Goal: Information Seeking & Learning: Learn about a topic

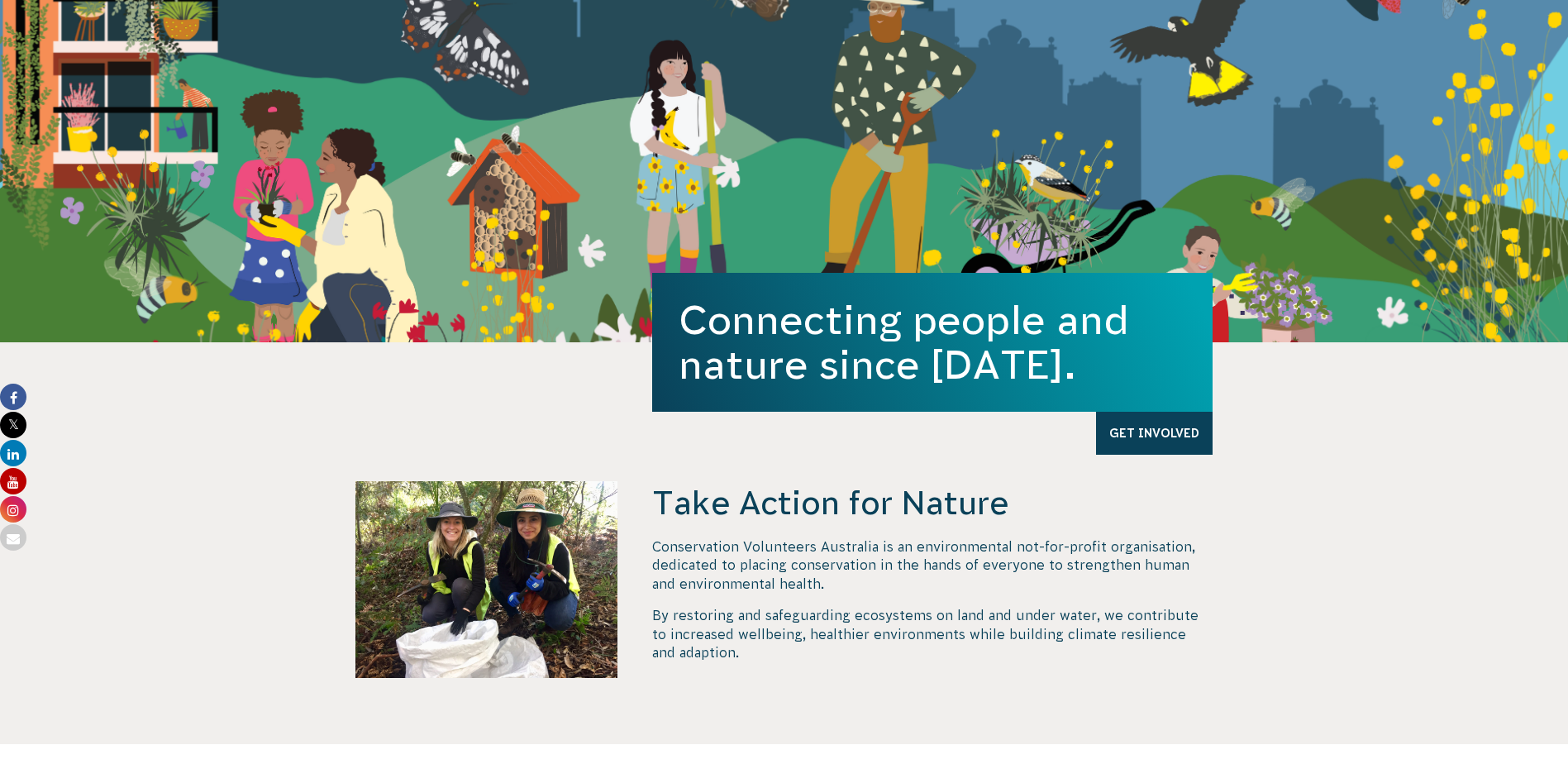
scroll to position [248, 0]
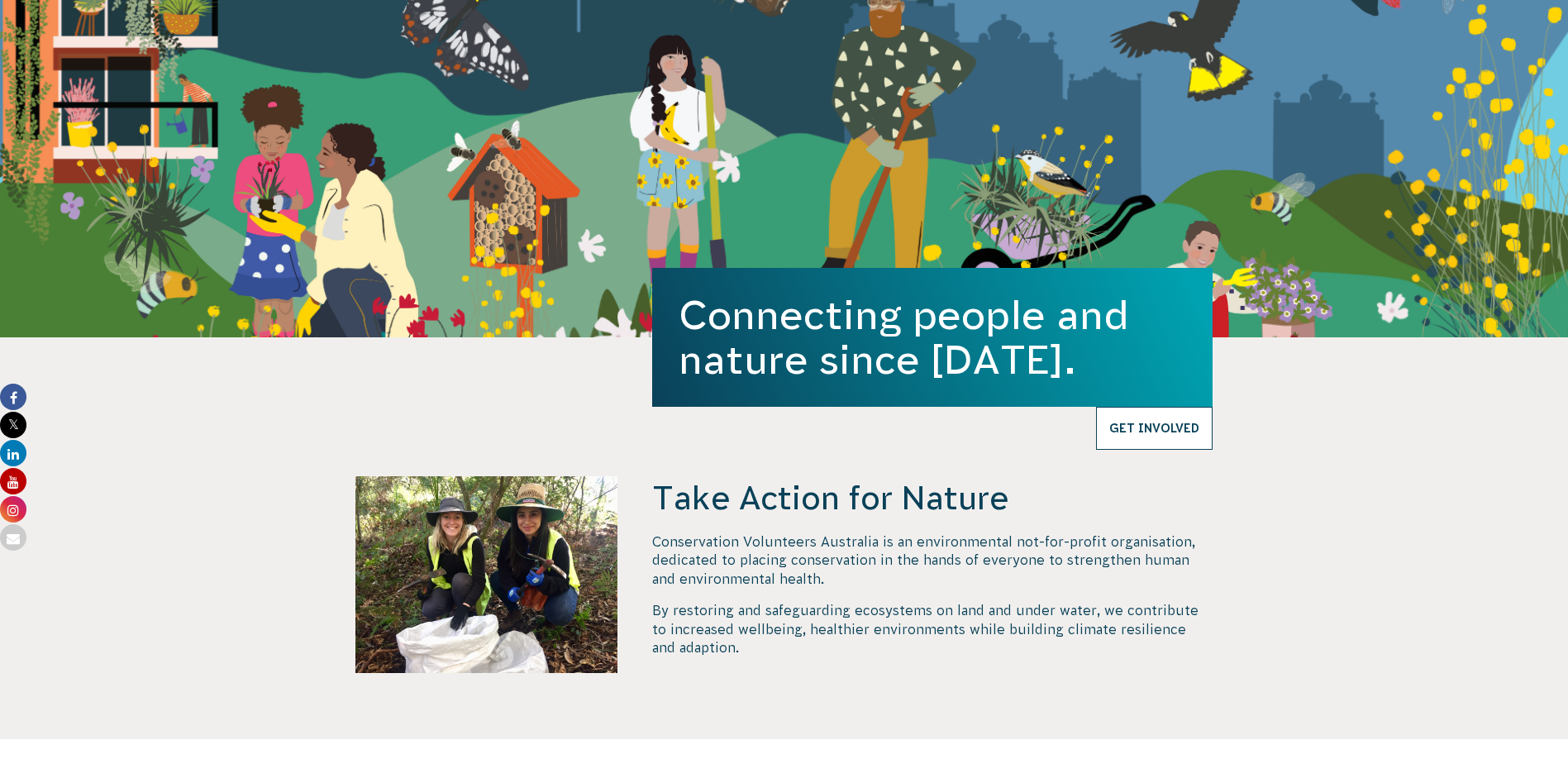
click at [1182, 434] on link "Get Involved" at bounding box center [1154, 428] width 116 height 43
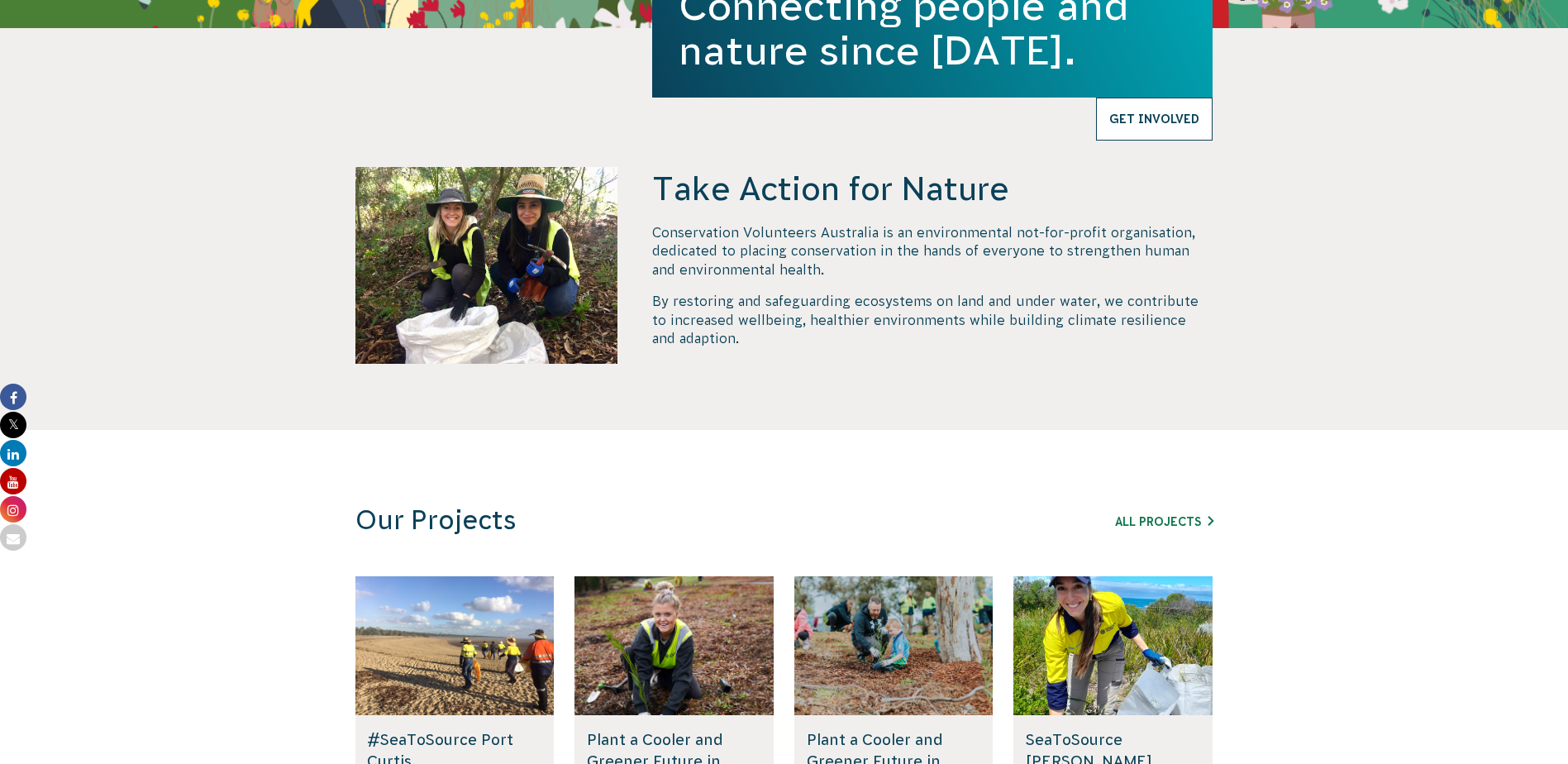
scroll to position [579, 0]
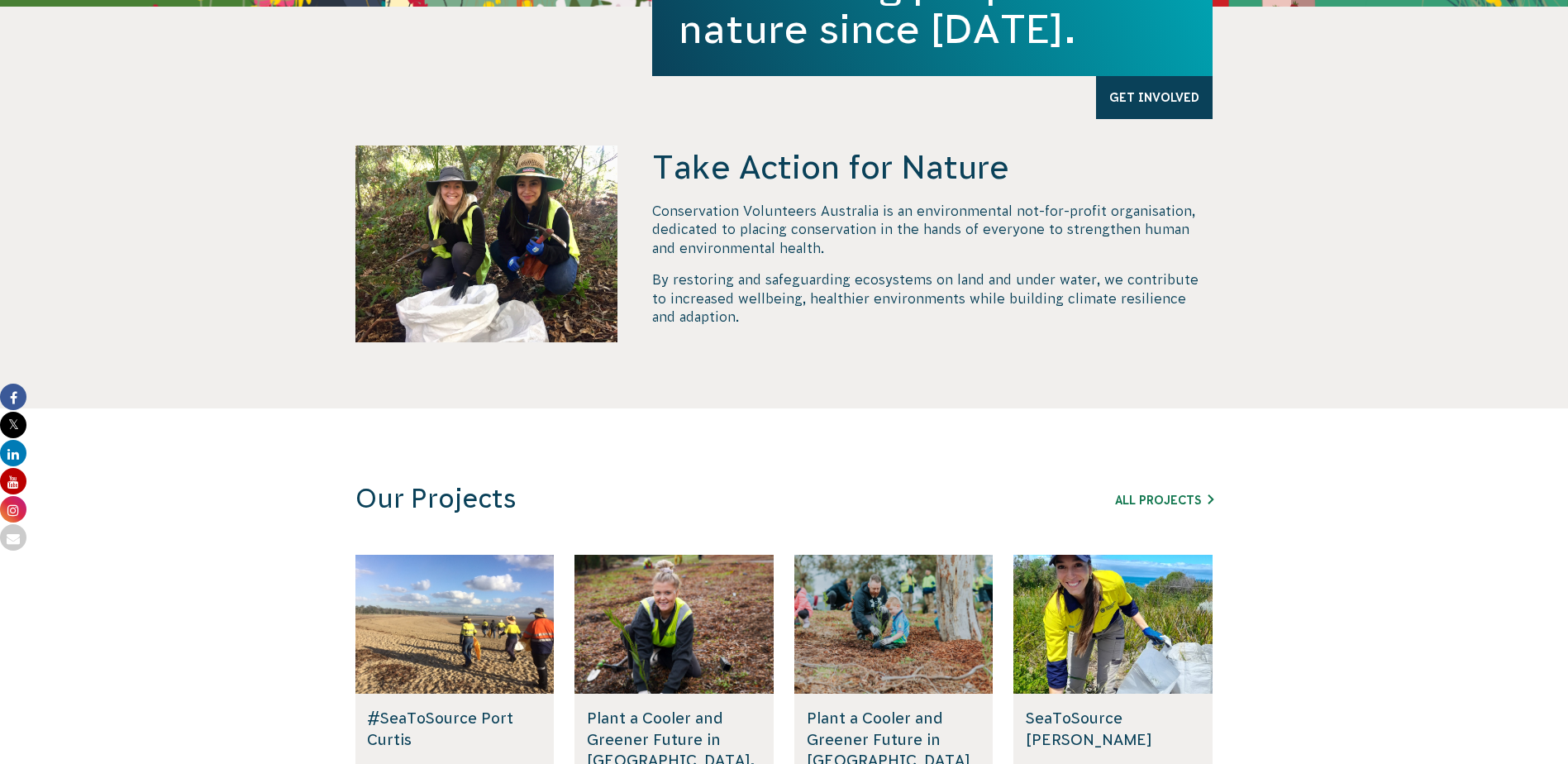
drag, startPoint x: 661, startPoint y: 226, endPoint x: 651, endPoint y: 214, distance: 15.6
click at [661, 226] on p "Conservation Volunteers Australia is an environmental not-for-profit organisati…" at bounding box center [932, 229] width 560 height 56
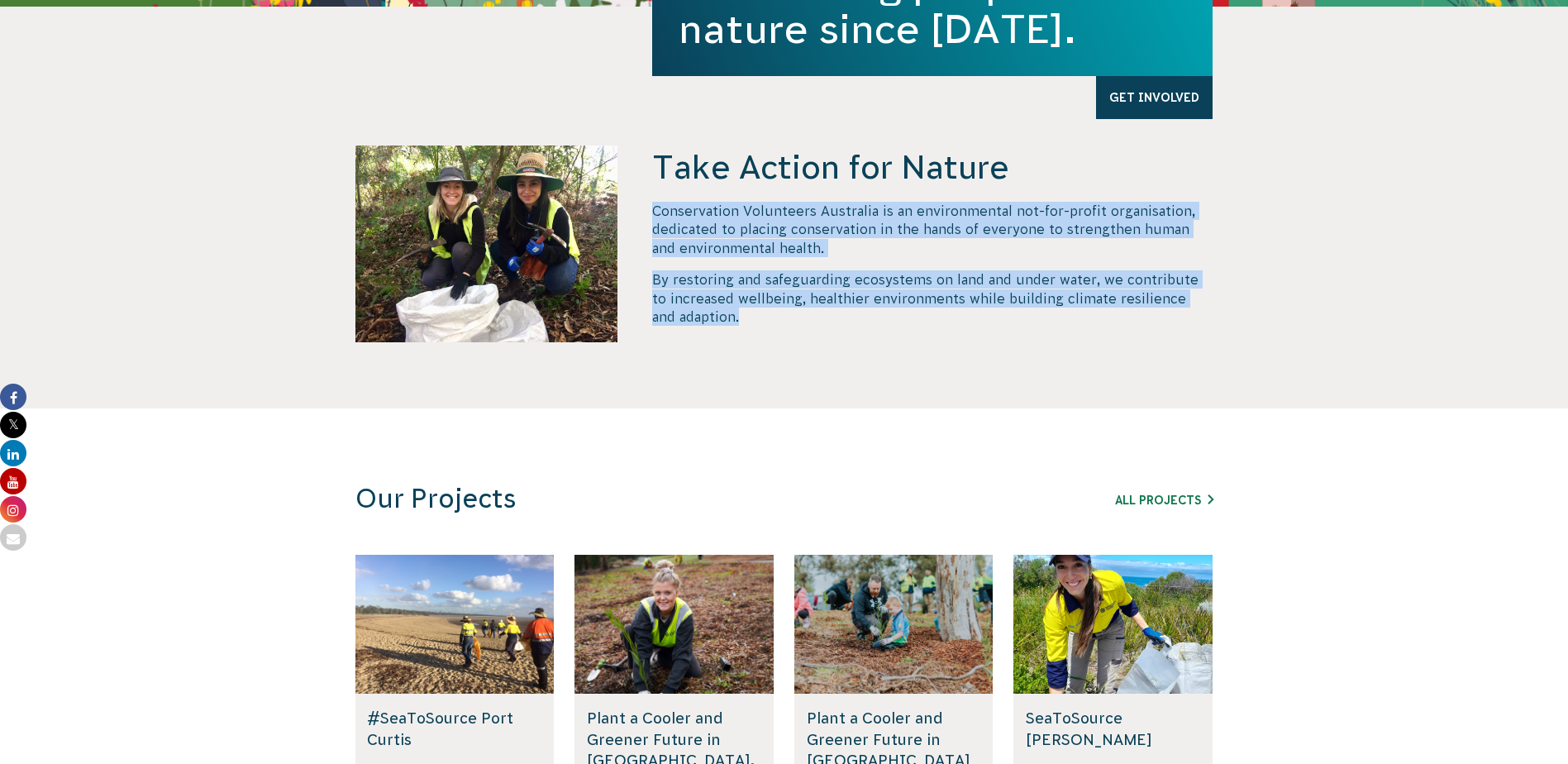
drag, startPoint x: 655, startPoint y: 210, endPoint x: 744, endPoint y: 314, distance: 136.9
click at [744, 314] on div "Conservation Volunteers Australia is an environmental not-for-profit organisati…" at bounding box center [932, 264] width 560 height 124
drag, startPoint x: 744, startPoint y: 314, endPoint x: 715, endPoint y: 224, distance: 94.6
copy div "Conservation Volunteers Australia is an environmental not-for-profit organisati…"
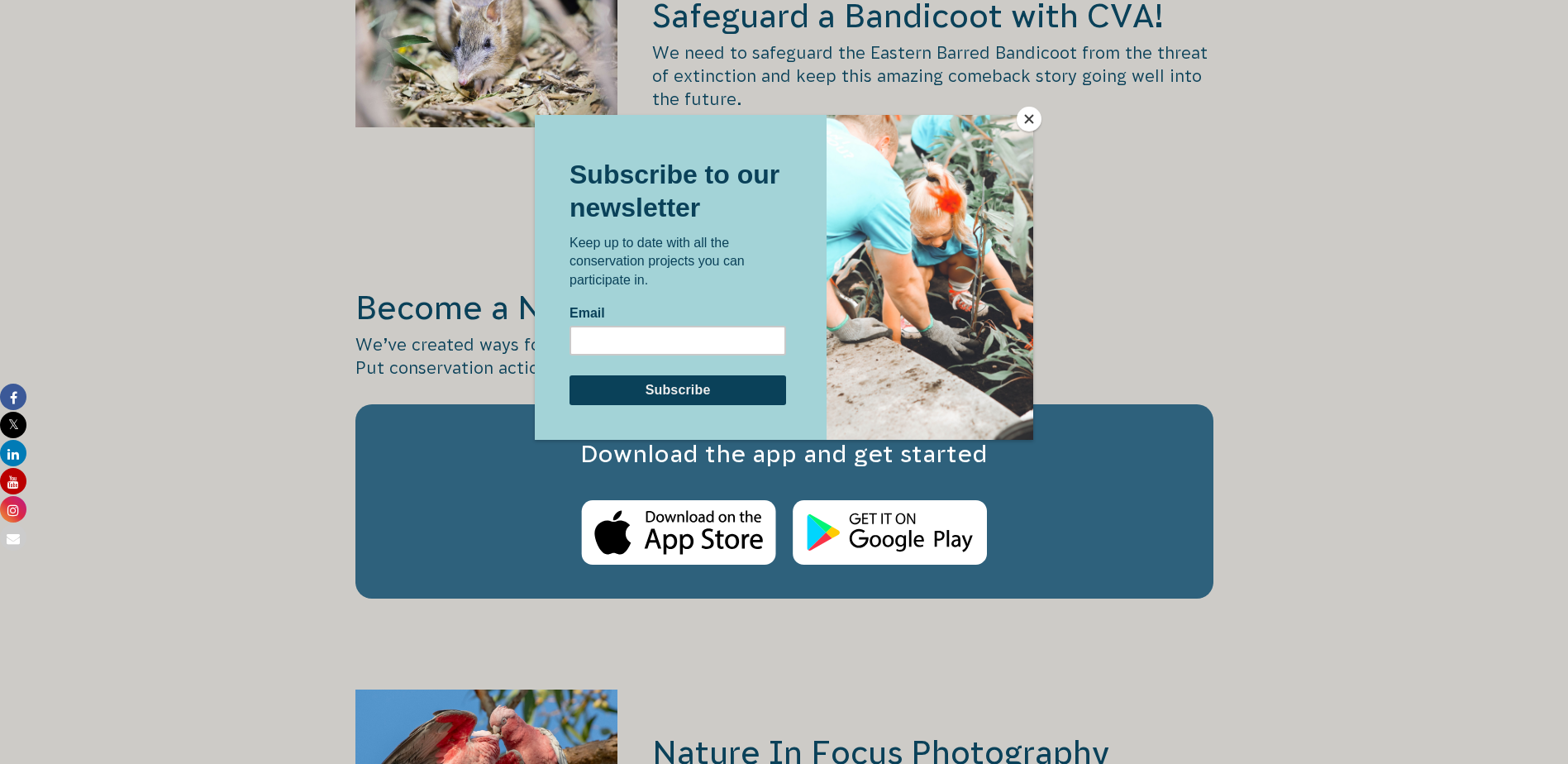
scroll to position [2646, 0]
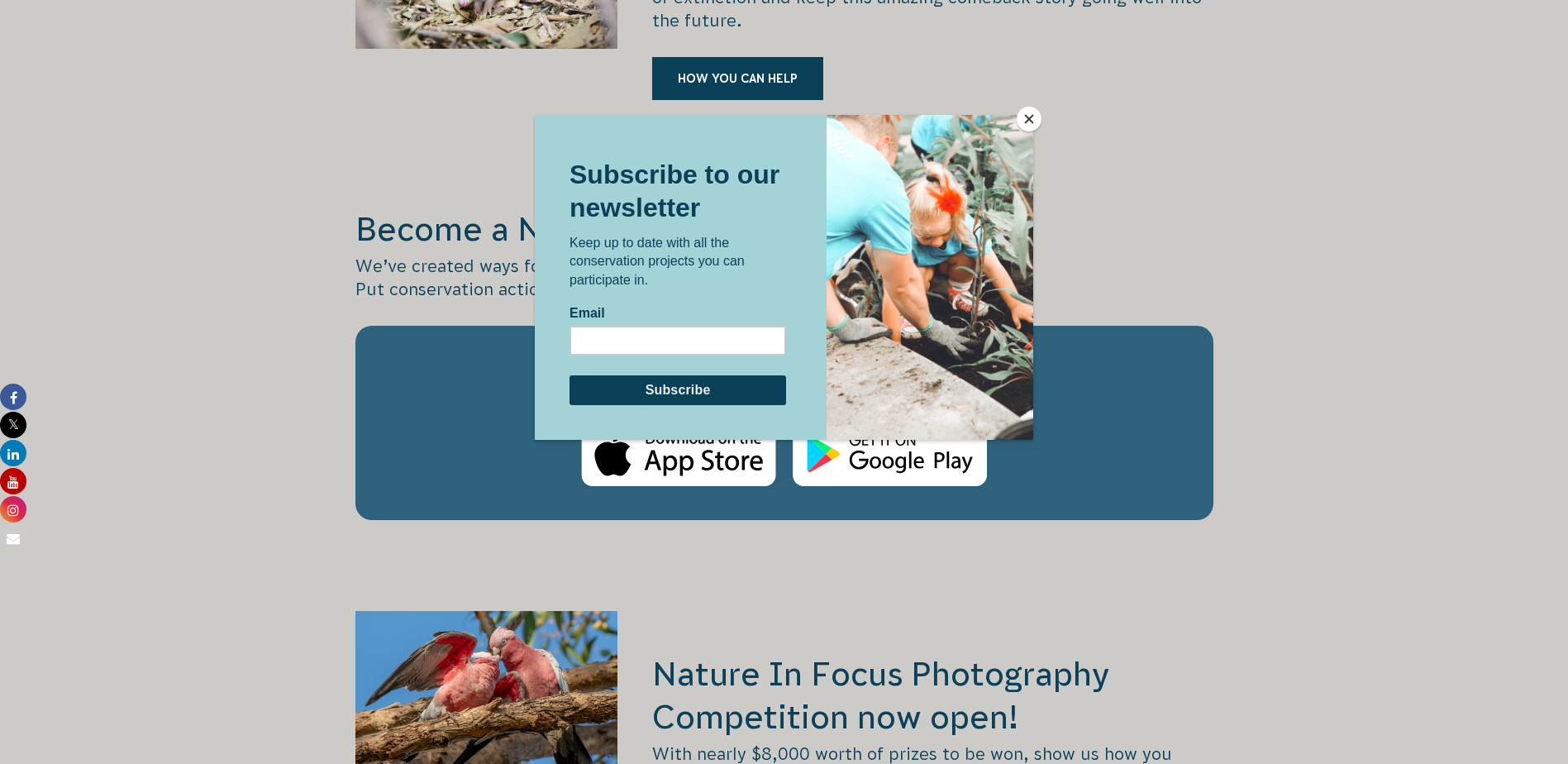
drag, startPoint x: 1035, startPoint y: 112, endPoint x: 1043, endPoint y: 114, distance: 8.2
click at [1035, 112] on button "Close" at bounding box center [1029, 119] width 25 height 25
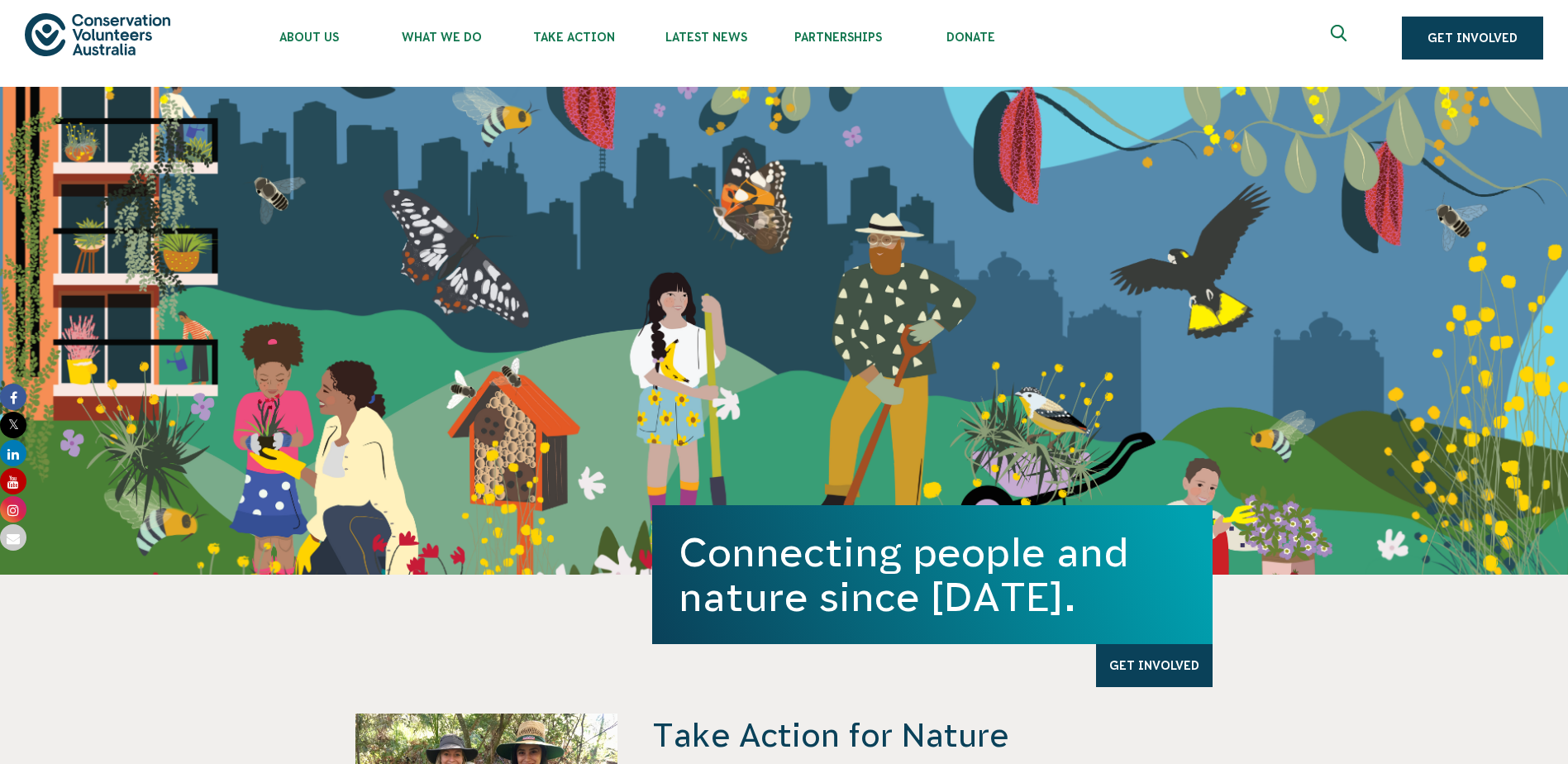
scroll to position [0, 0]
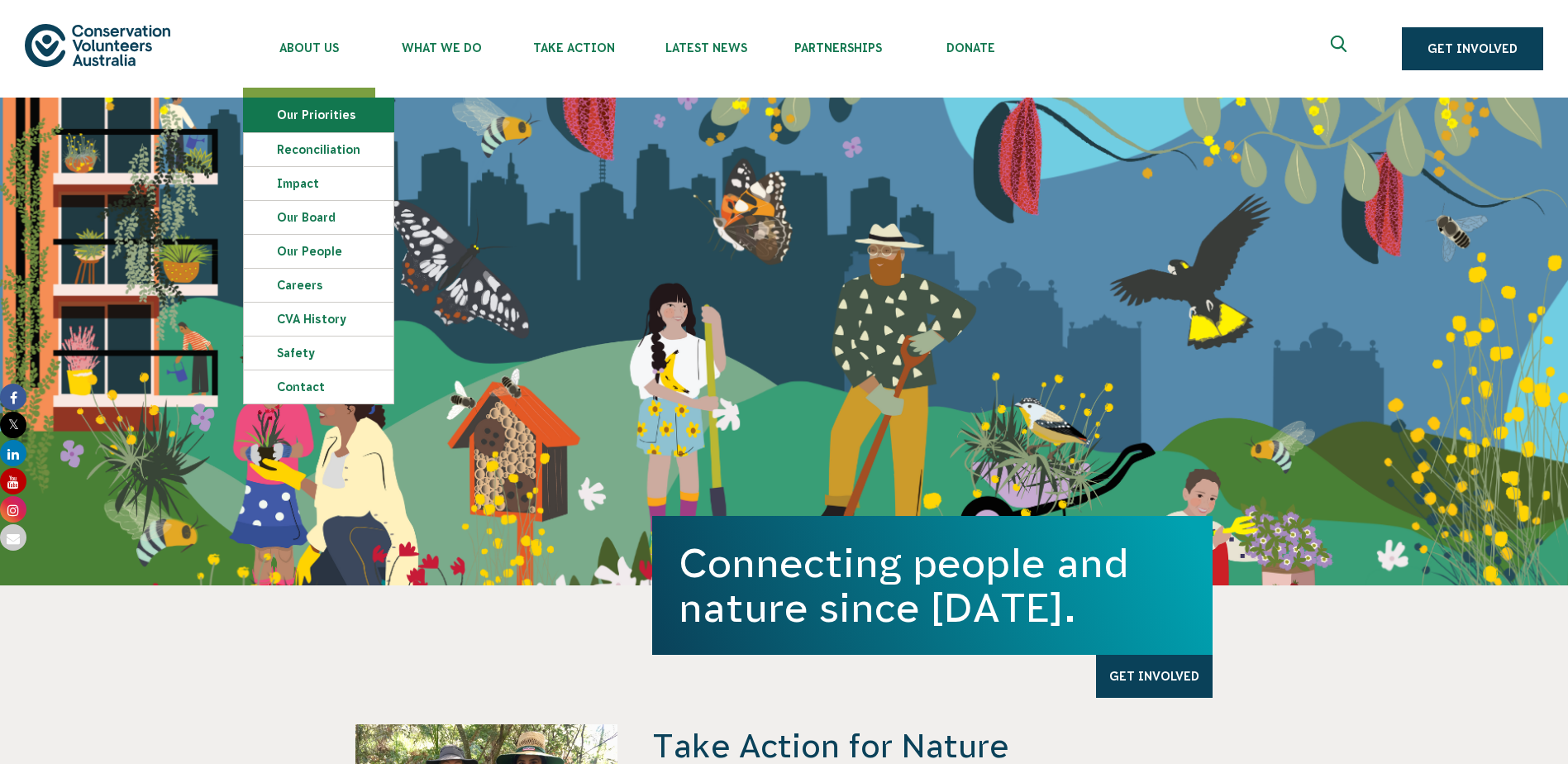
click at [305, 120] on link "Our Priorities" at bounding box center [318, 115] width 150 height 33
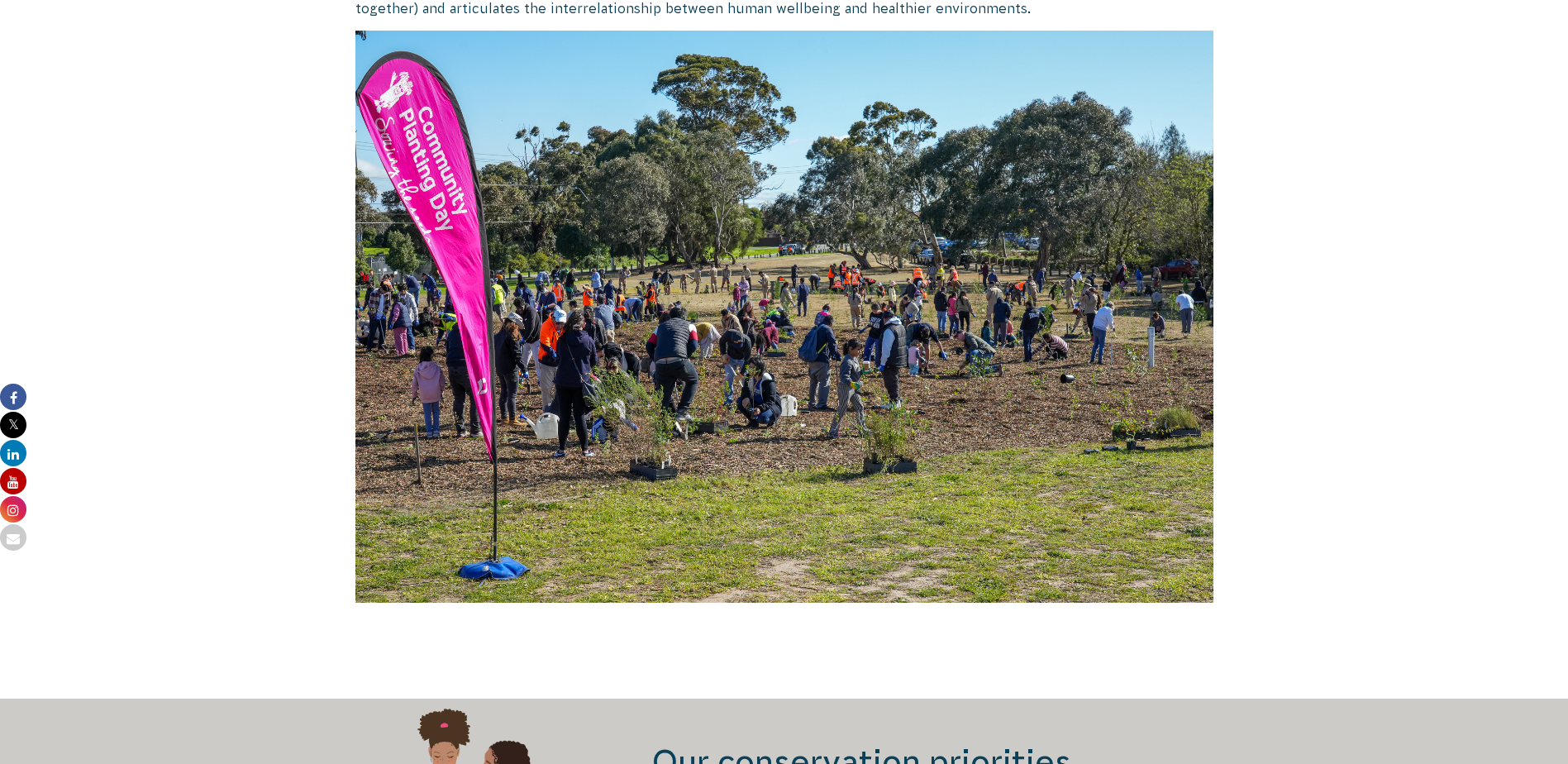
scroll to position [1654, 0]
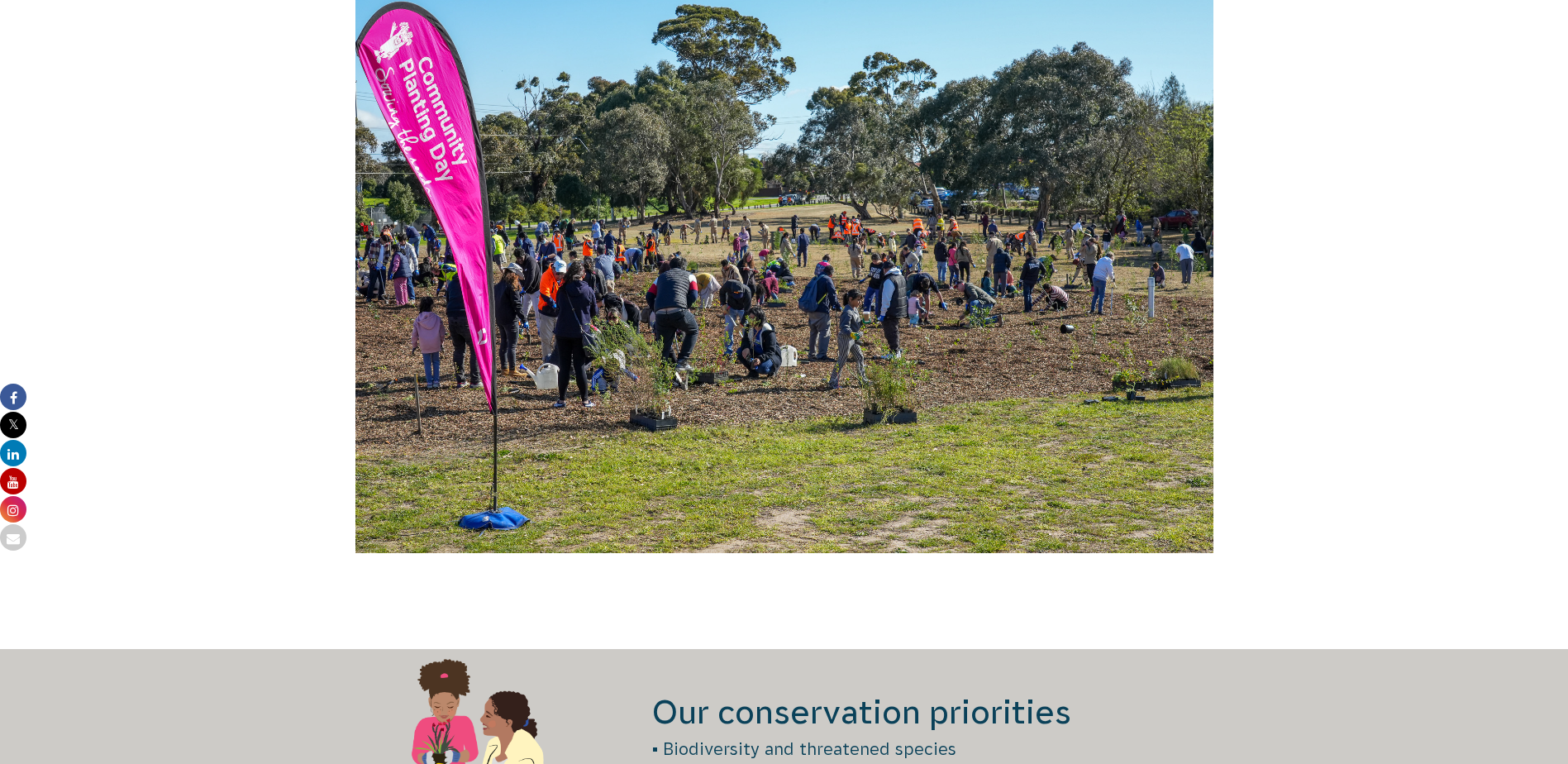
click at [672, 163] on img at bounding box center [784, 267] width 858 height 572
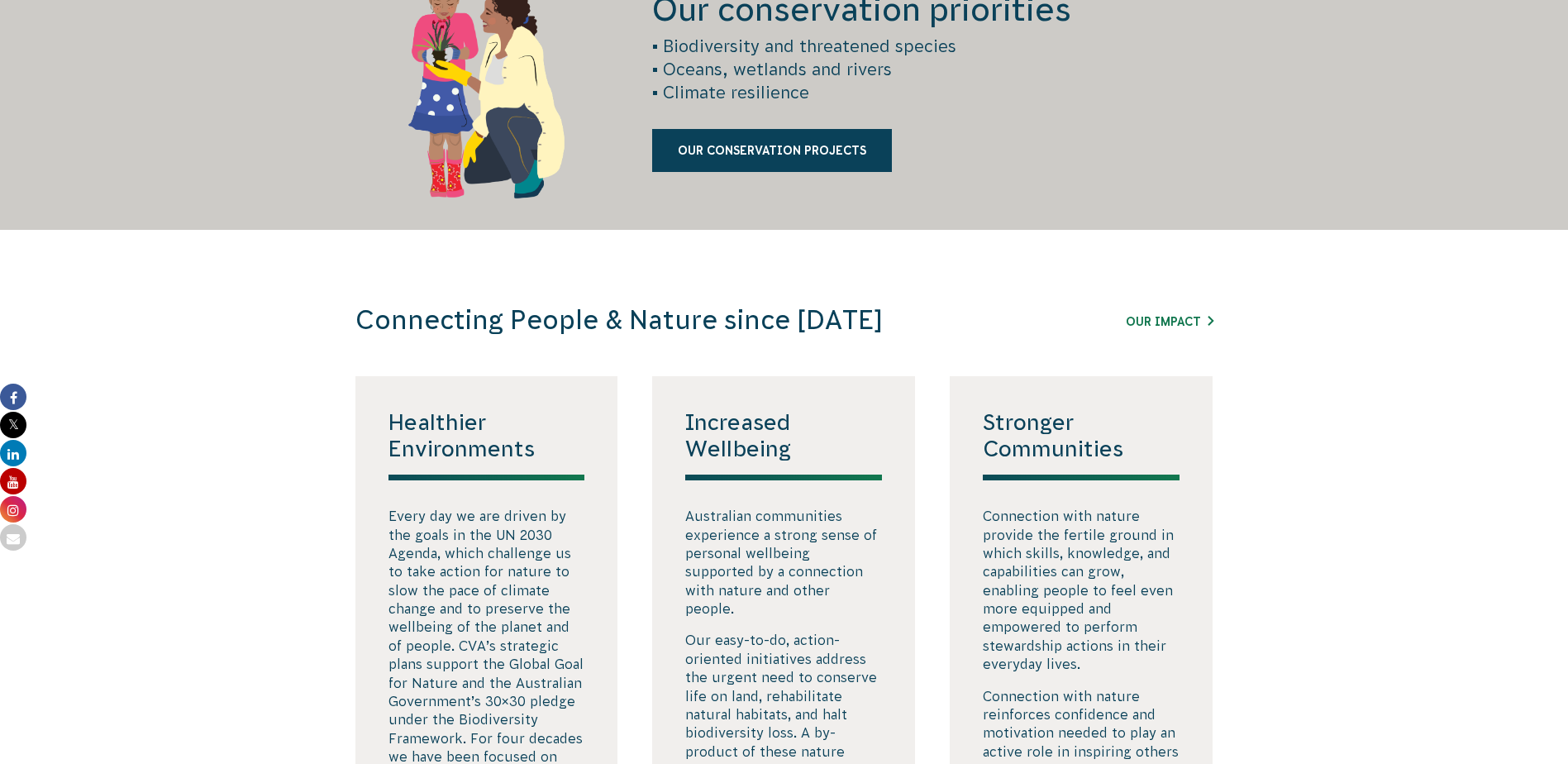
scroll to position [2398, 0]
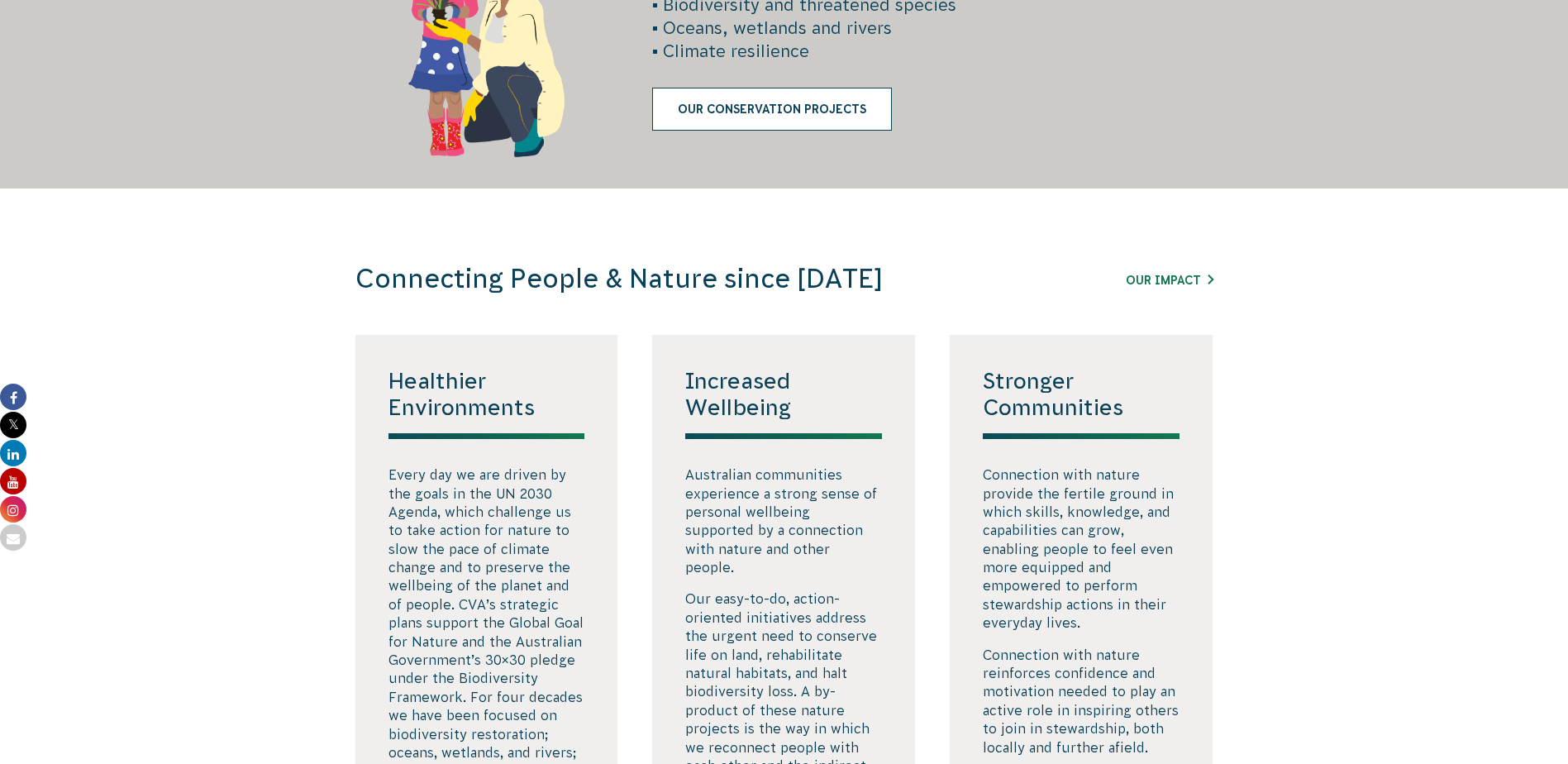
click at [777, 109] on link "Our Conservation Projects" at bounding box center [772, 109] width 239 height 43
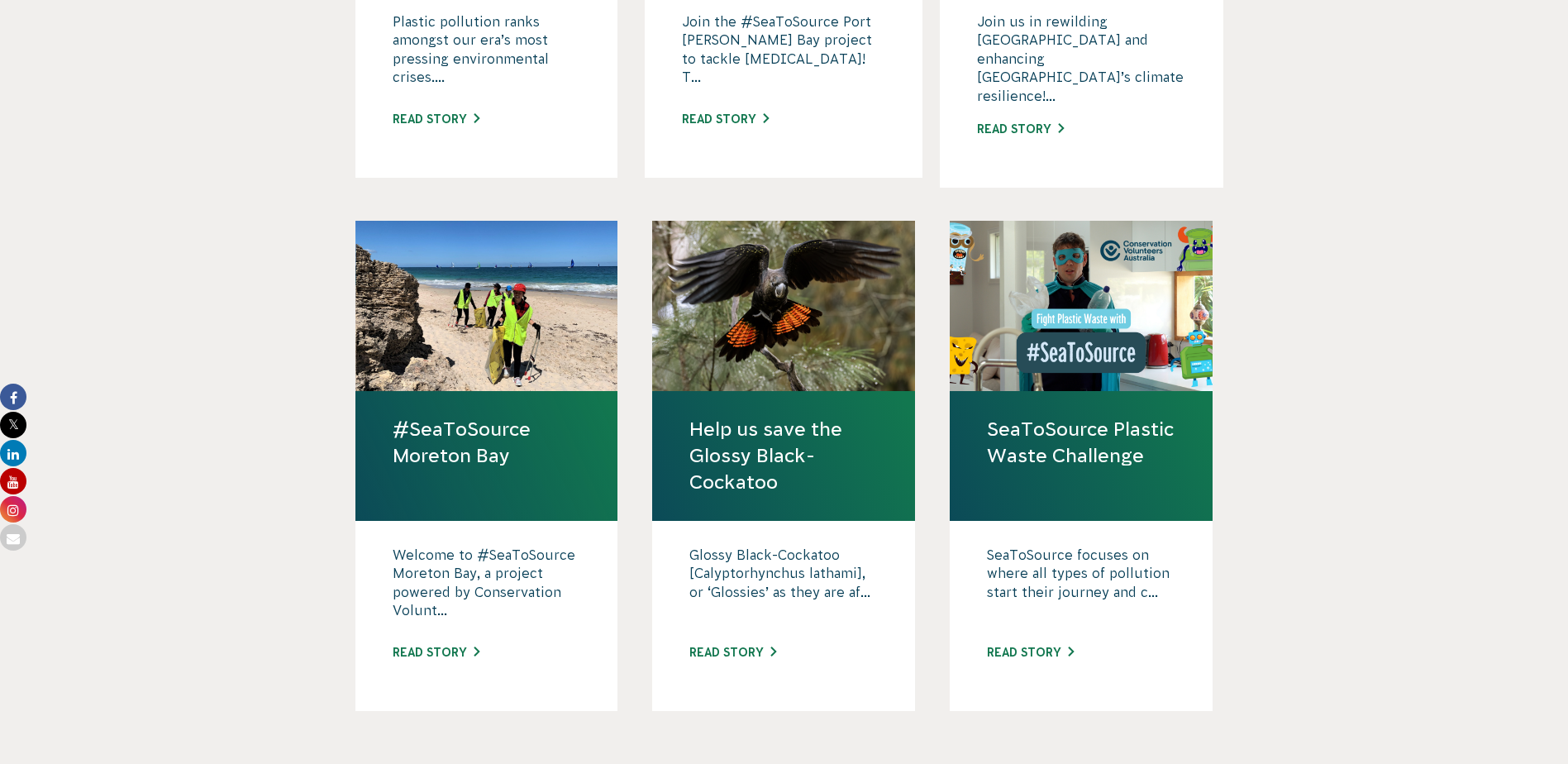
scroll to position [1240, 0]
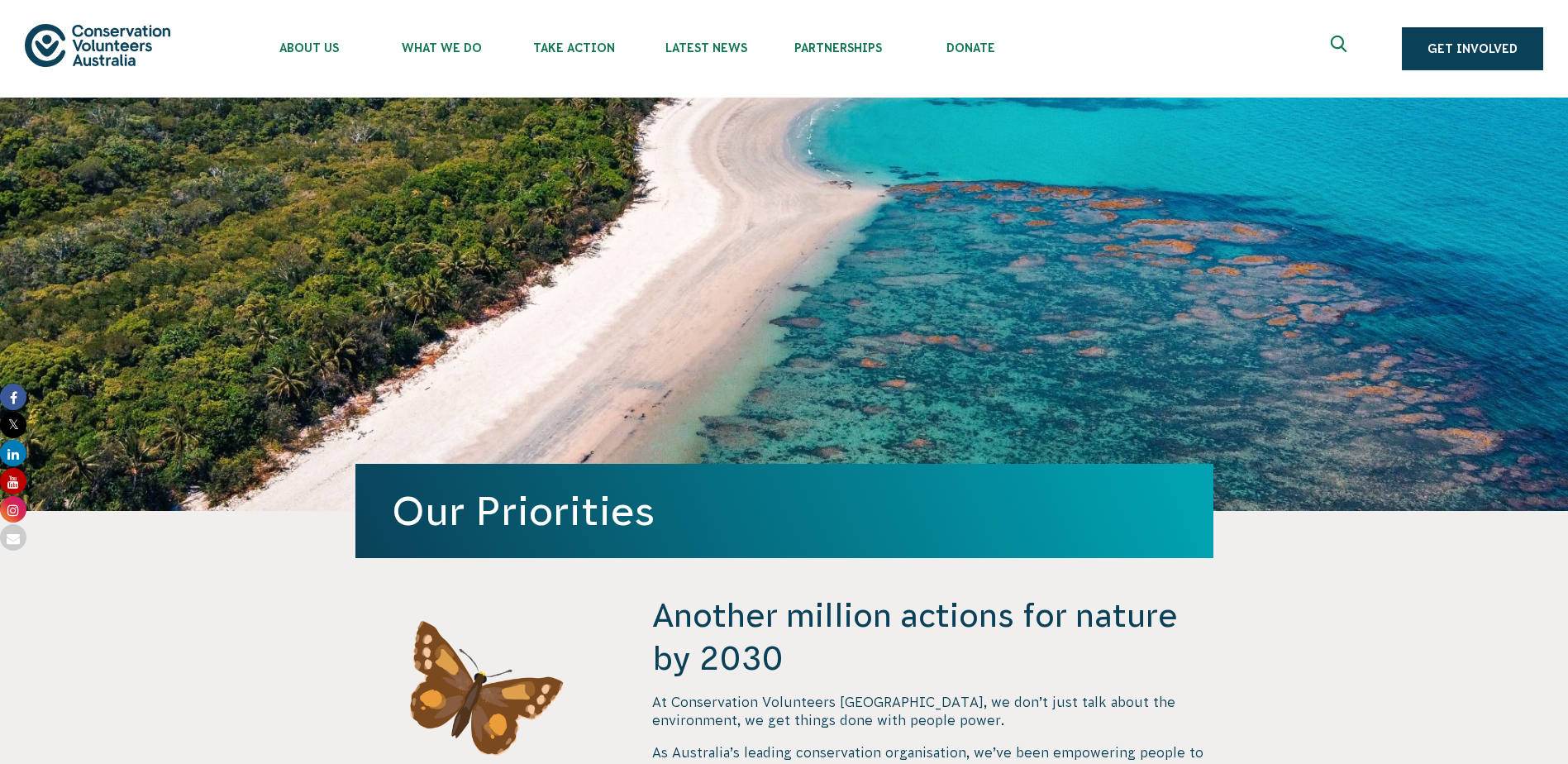
click at [95, 42] on img at bounding box center [97, 45] width 145 height 42
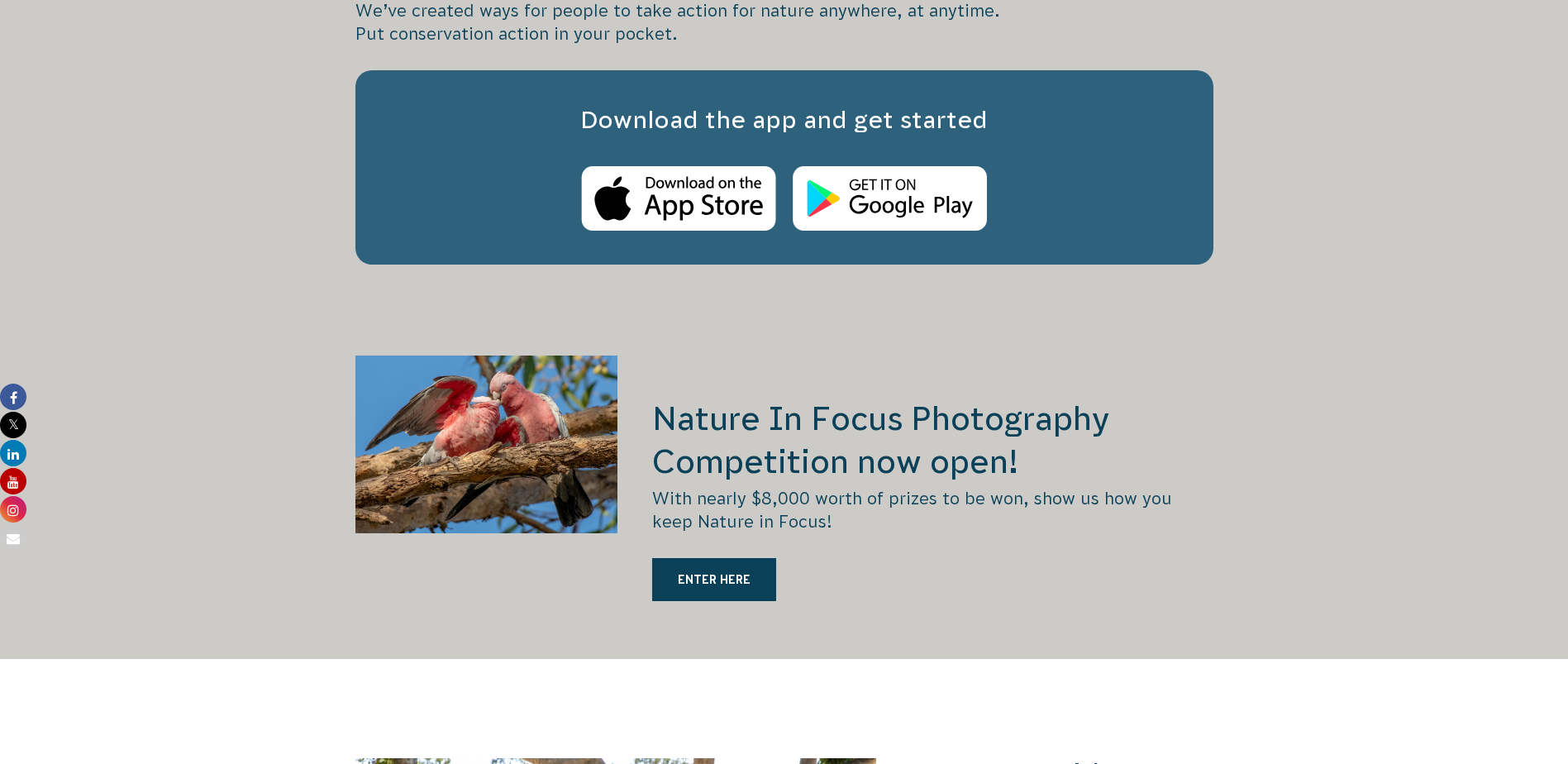
scroll to position [2894, 0]
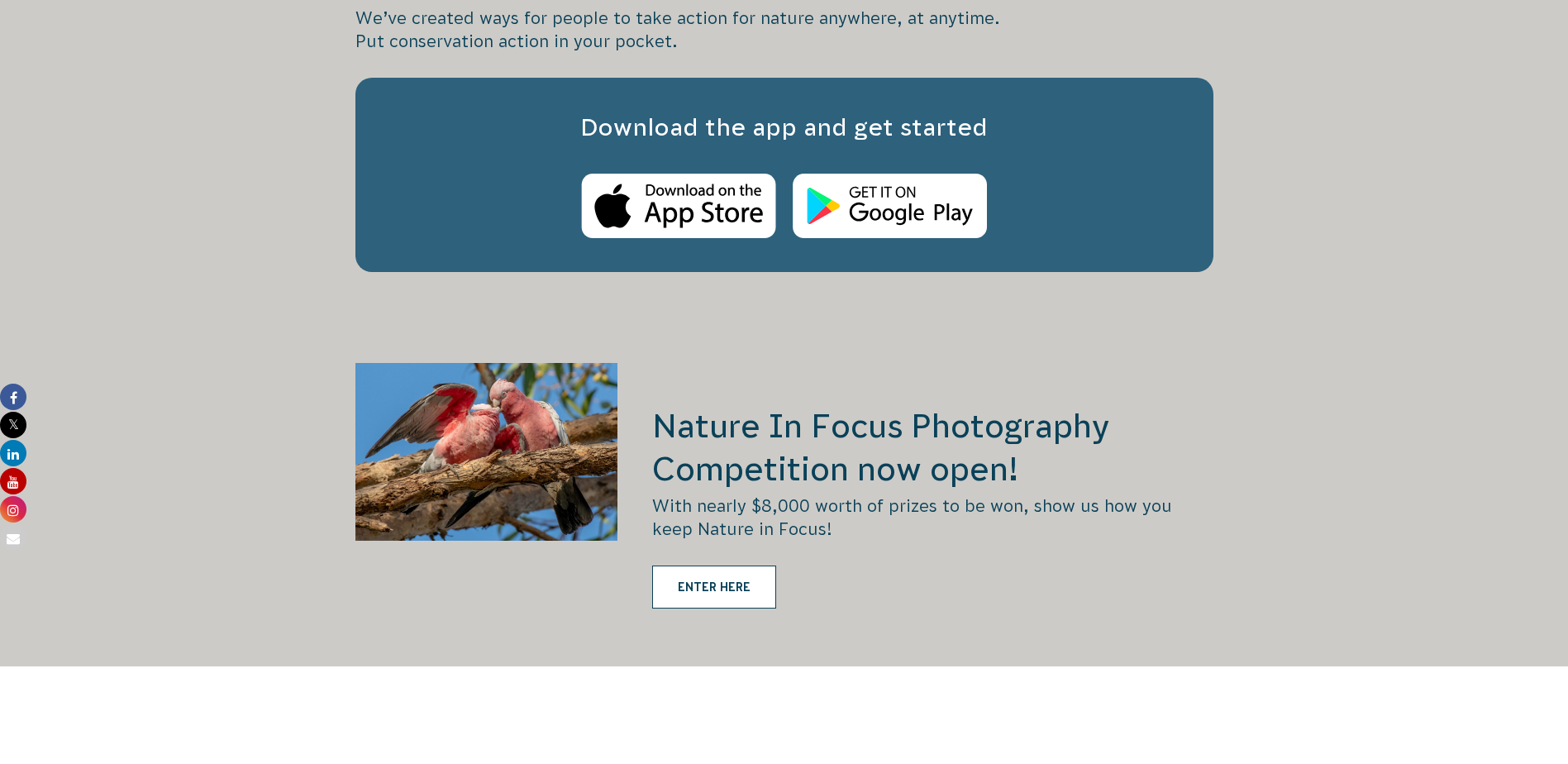
click at [717, 565] on link "ENTER HERE" at bounding box center [714, 587] width 124 height 43
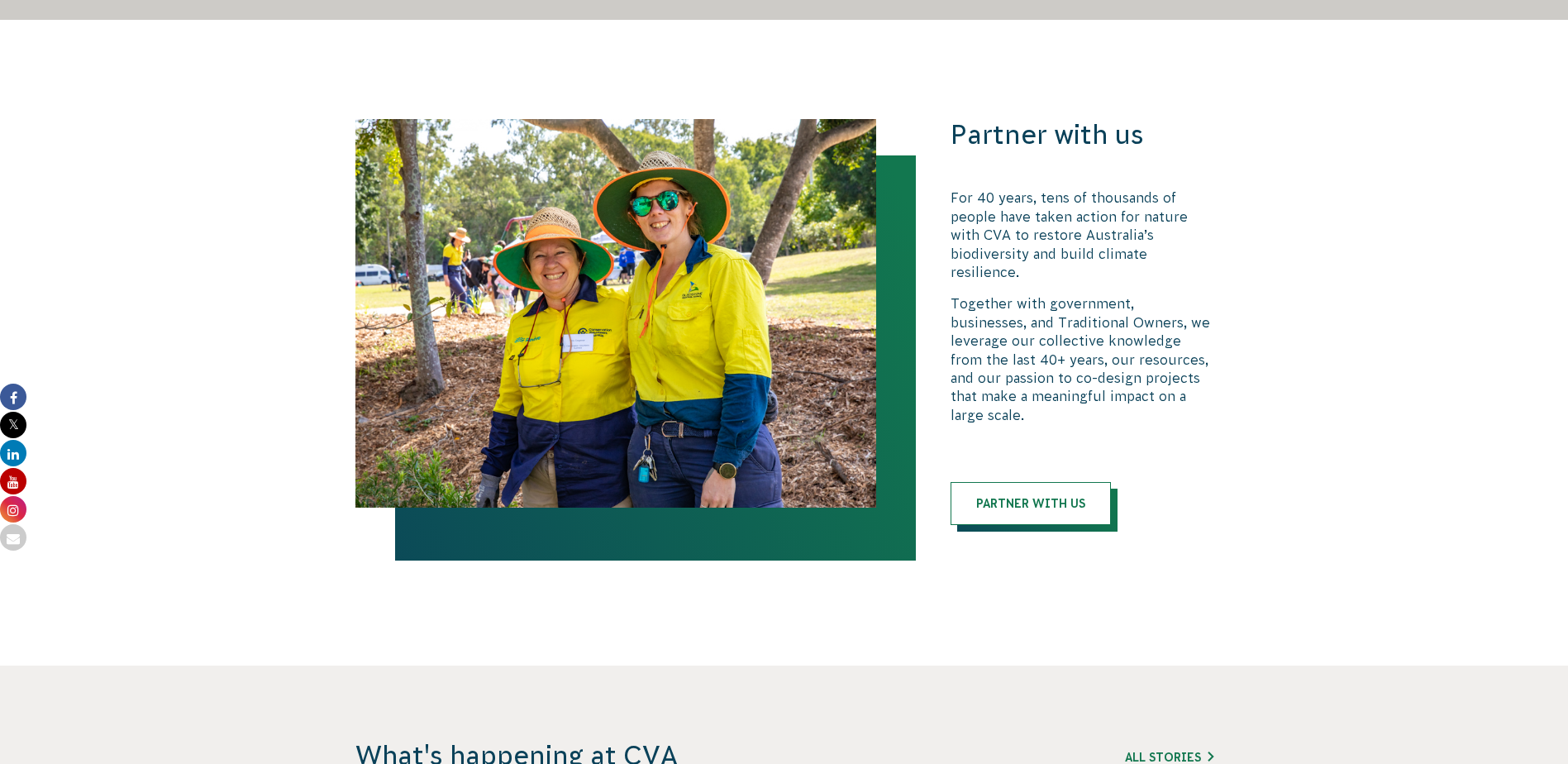
scroll to position [3556, 0]
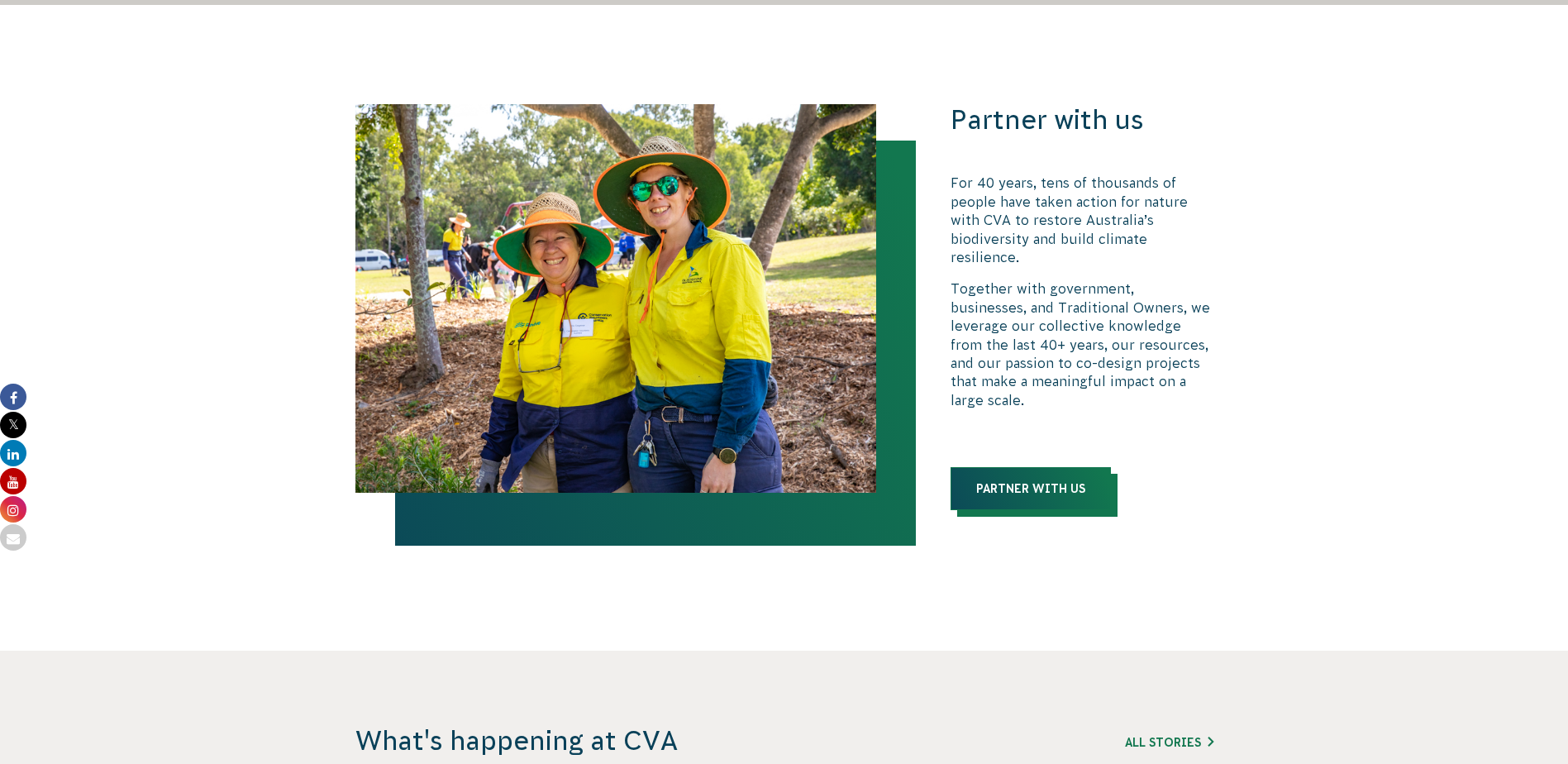
click at [1038, 467] on link "Partner with us" at bounding box center [1030, 489] width 160 height 43
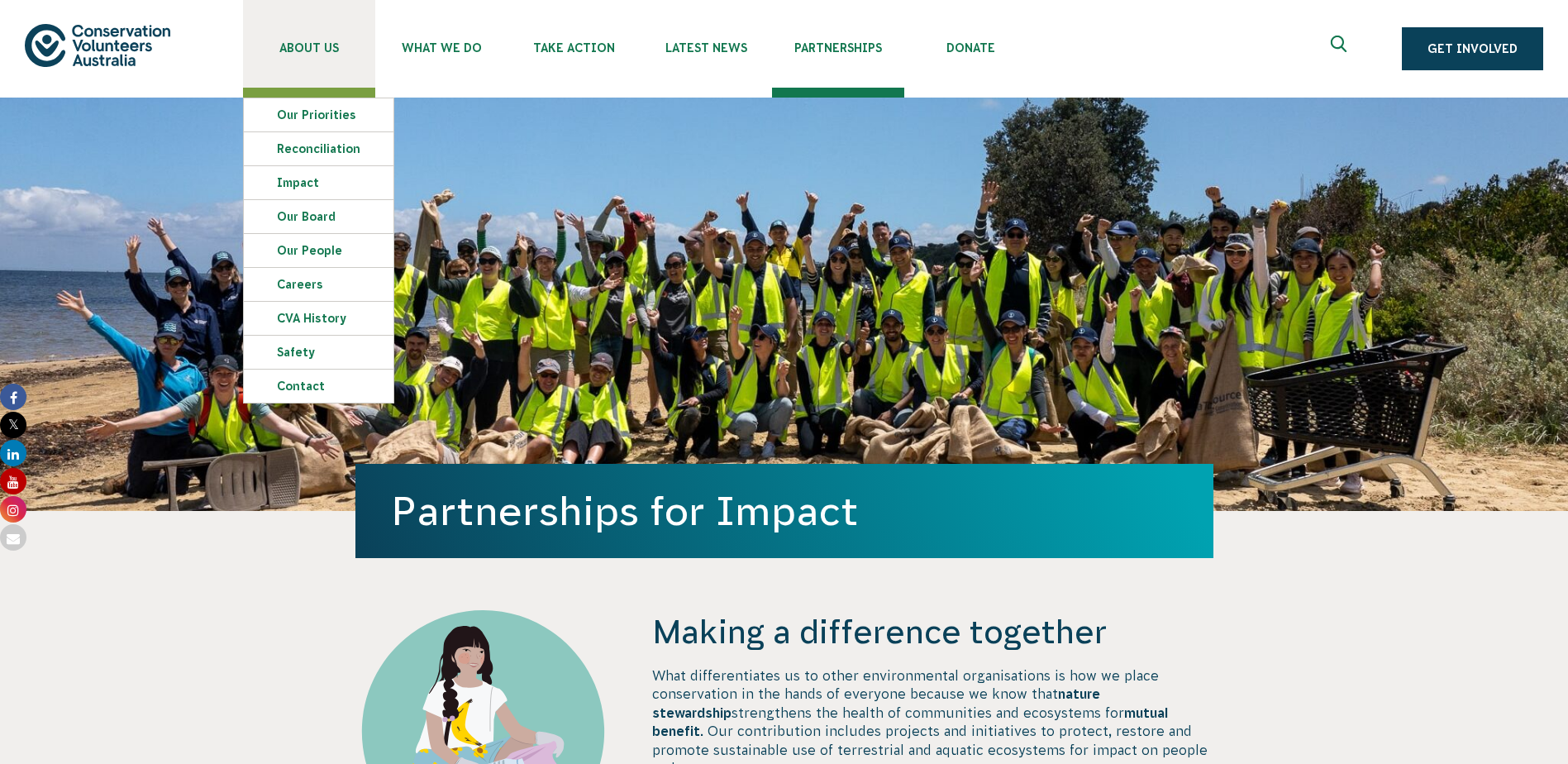
click at [291, 47] on span "About Us" at bounding box center [308, 48] width 132 height 13
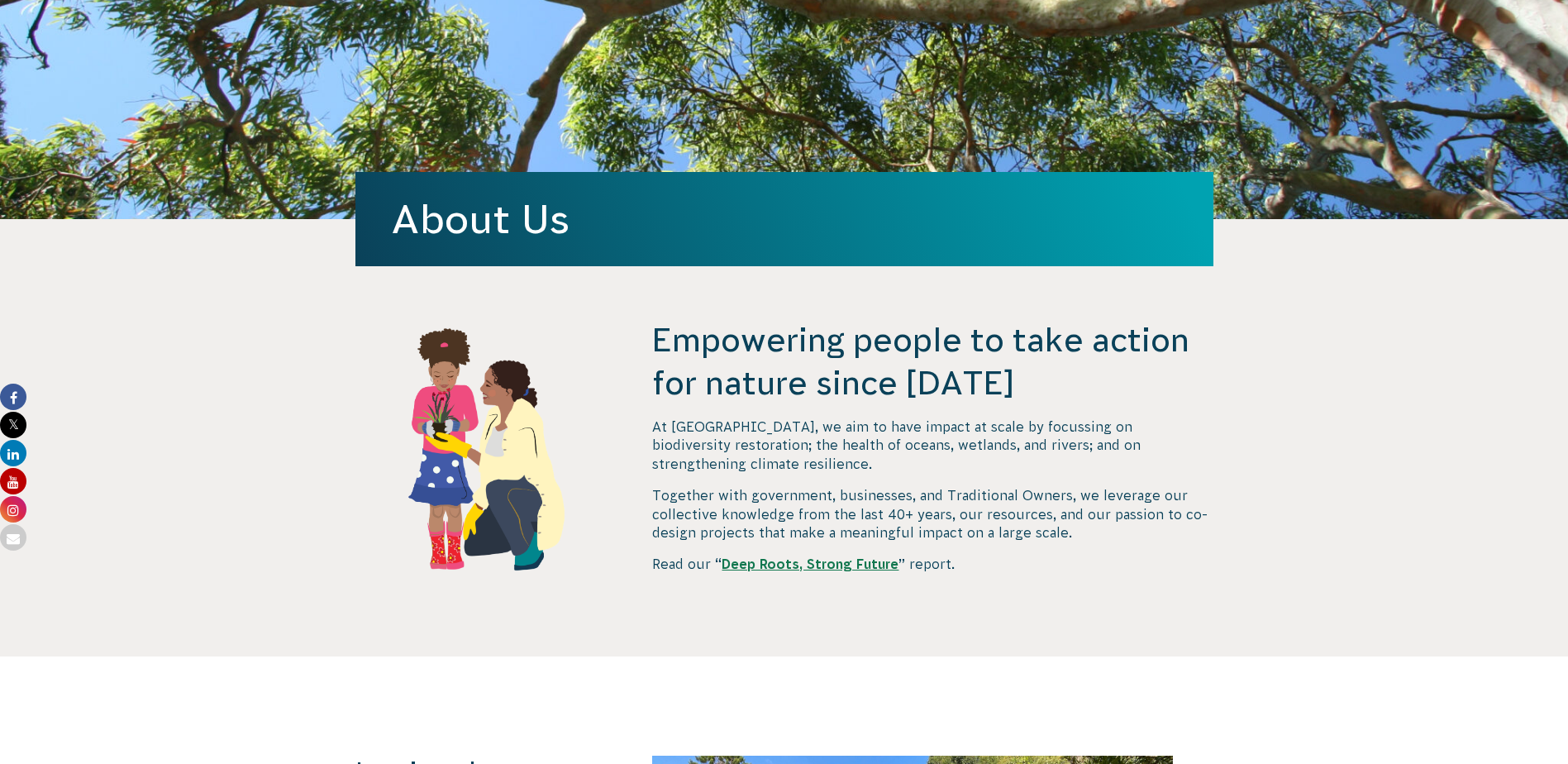
scroll to position [331, 0]
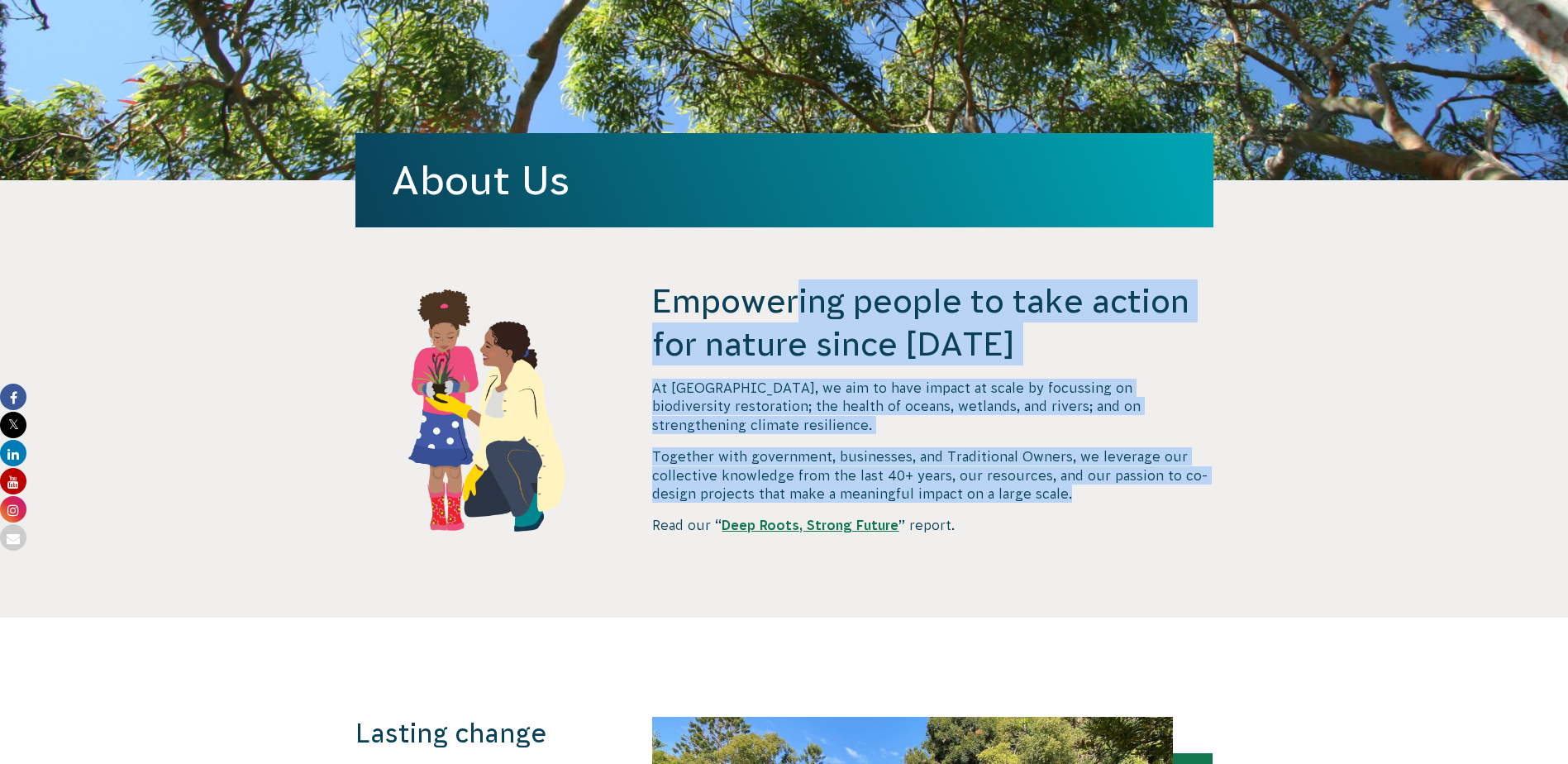
drag, startPoint x: 657, startPoint y: 302, endPoint x: 1075, endPoint y: 471, distance: 450.9
click at [1075, 471] on div "Empowering people to take action for nature since [DATE] At [GEOGRAPHIC_DATA], …" at bounding box center [932, 448] width 560 height 338
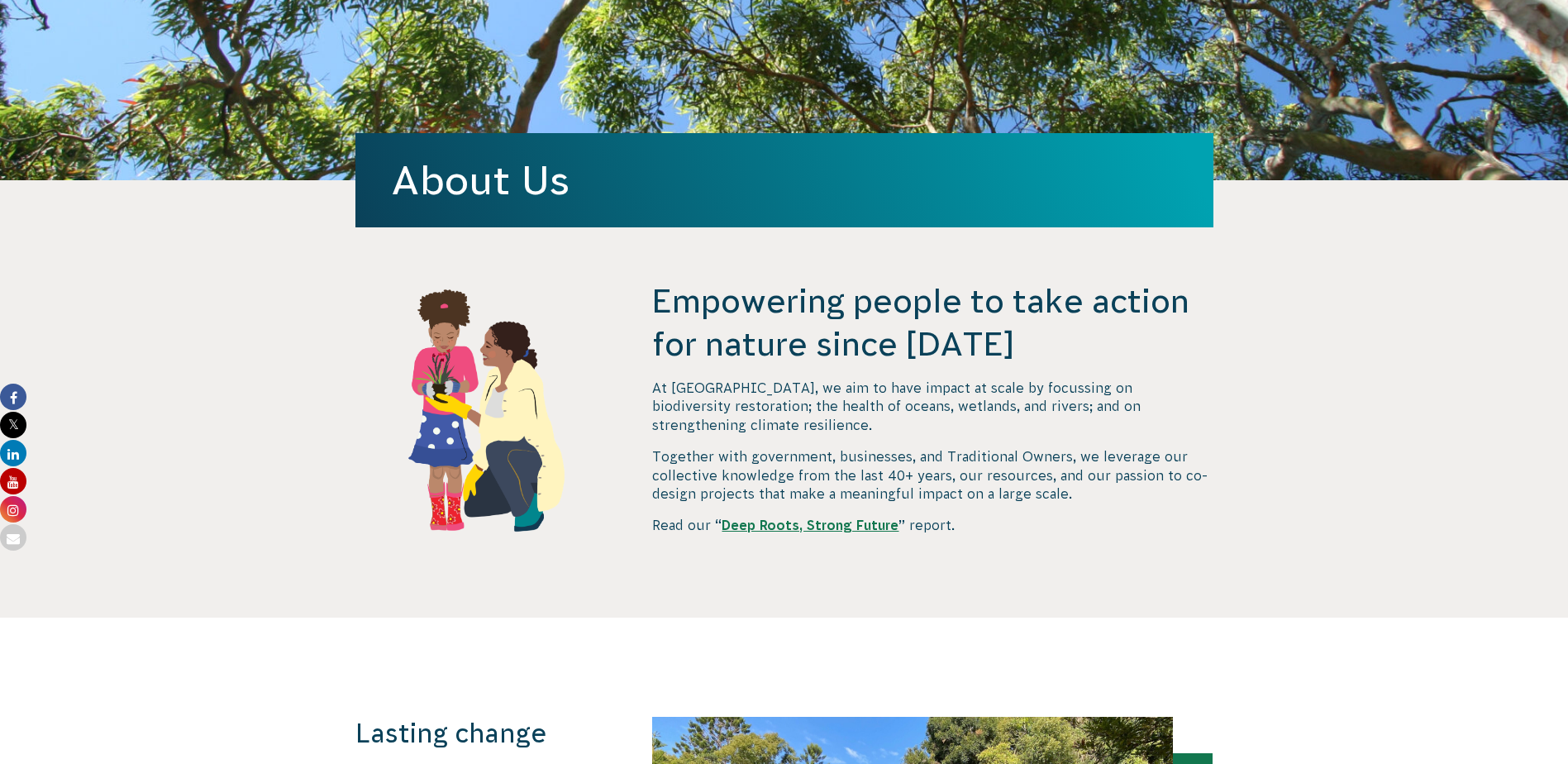
drag, startPoint x: 822, startPoint y: 310, endPoint x: 621, endPoint y: 416, distance: 227.2
click at [630, 416] on div "Empowering people to take action for nature since 1982 At CVA, we aim to have i…" at bounding box center [784, 448] width 892 height 338
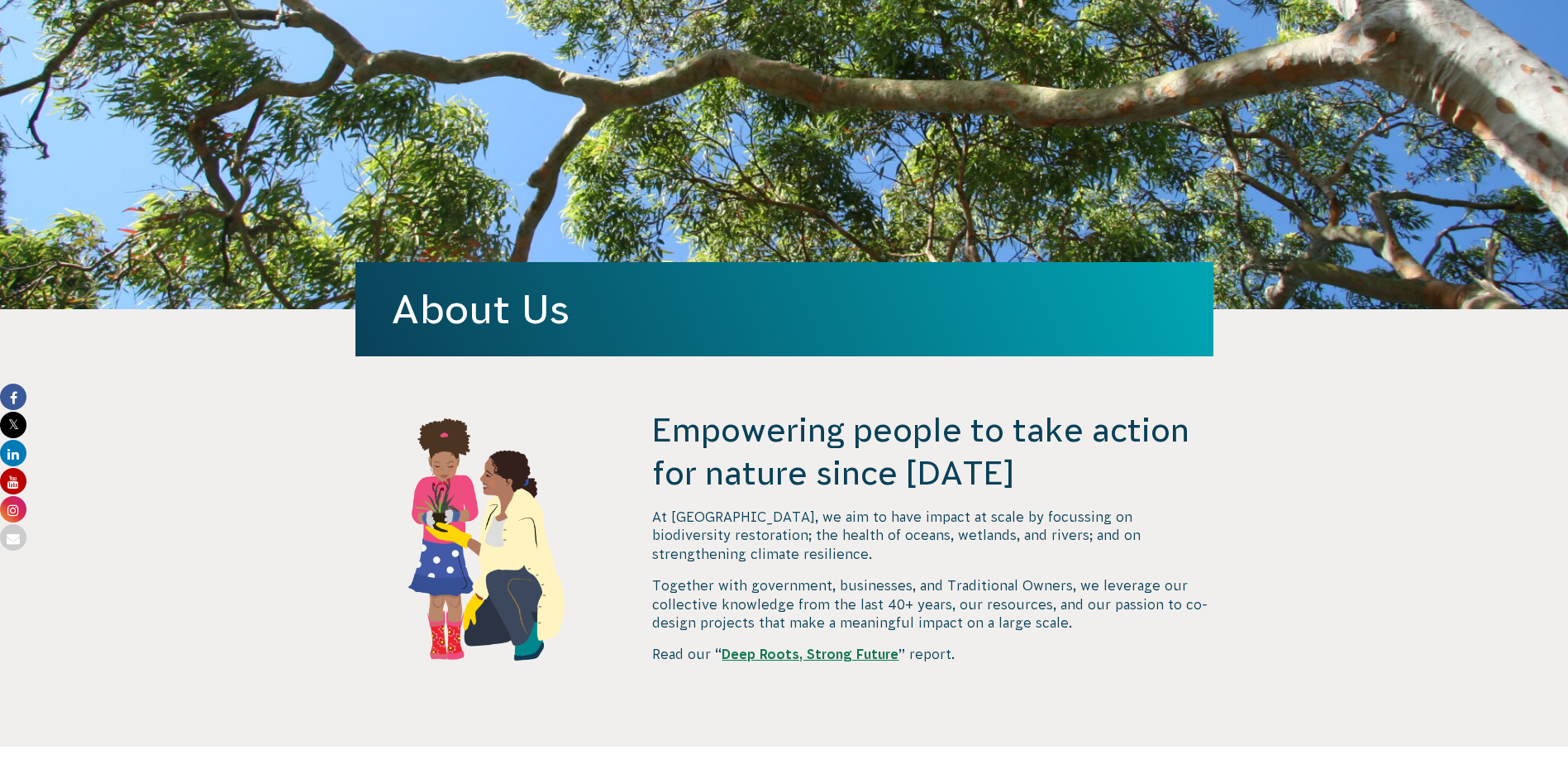
scroll to position [248, 0]
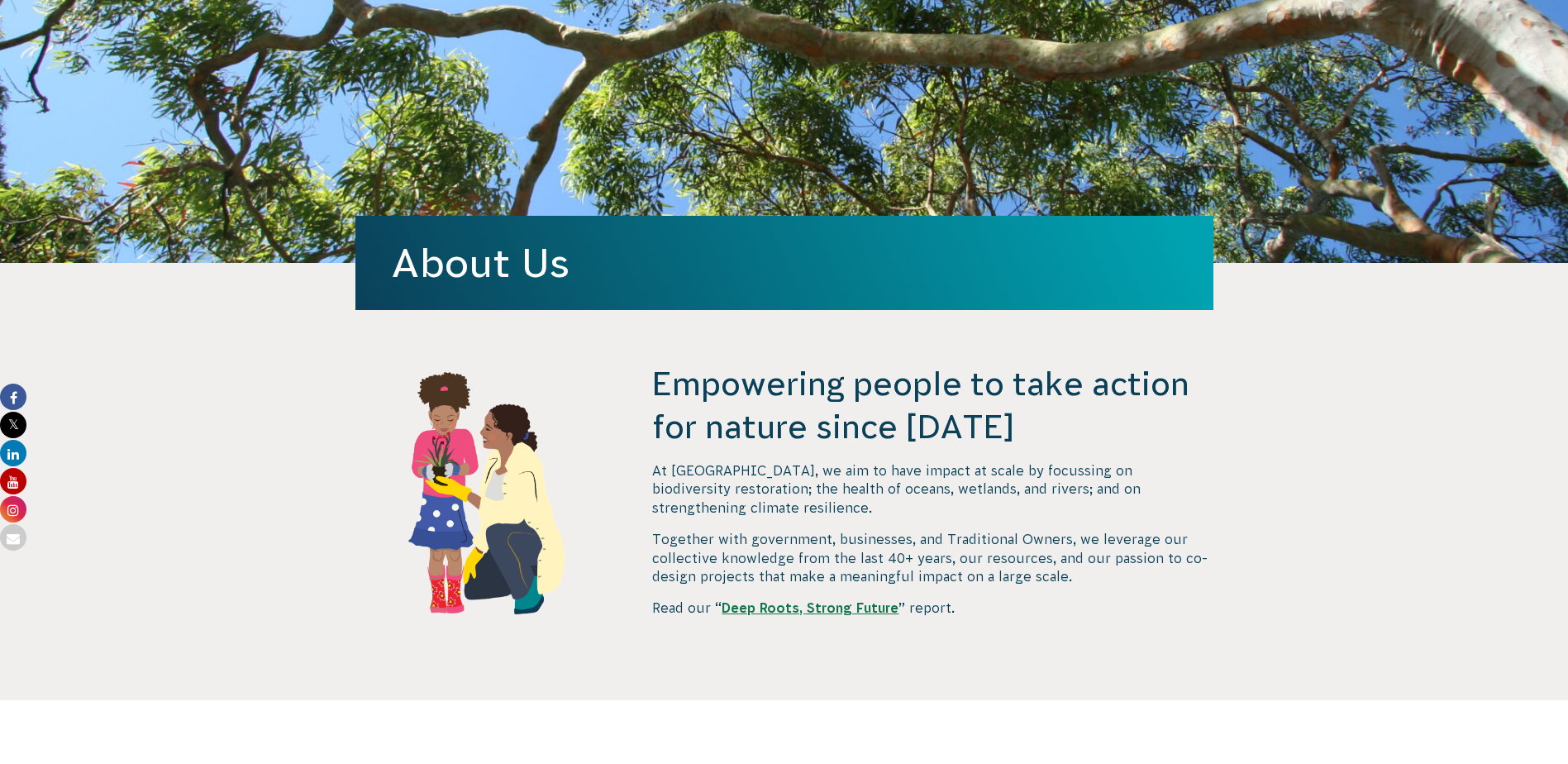
click at [754, 600] on strong "Deep Roots, Strong Future" at bounding box center [809, 608] width 177 height 15
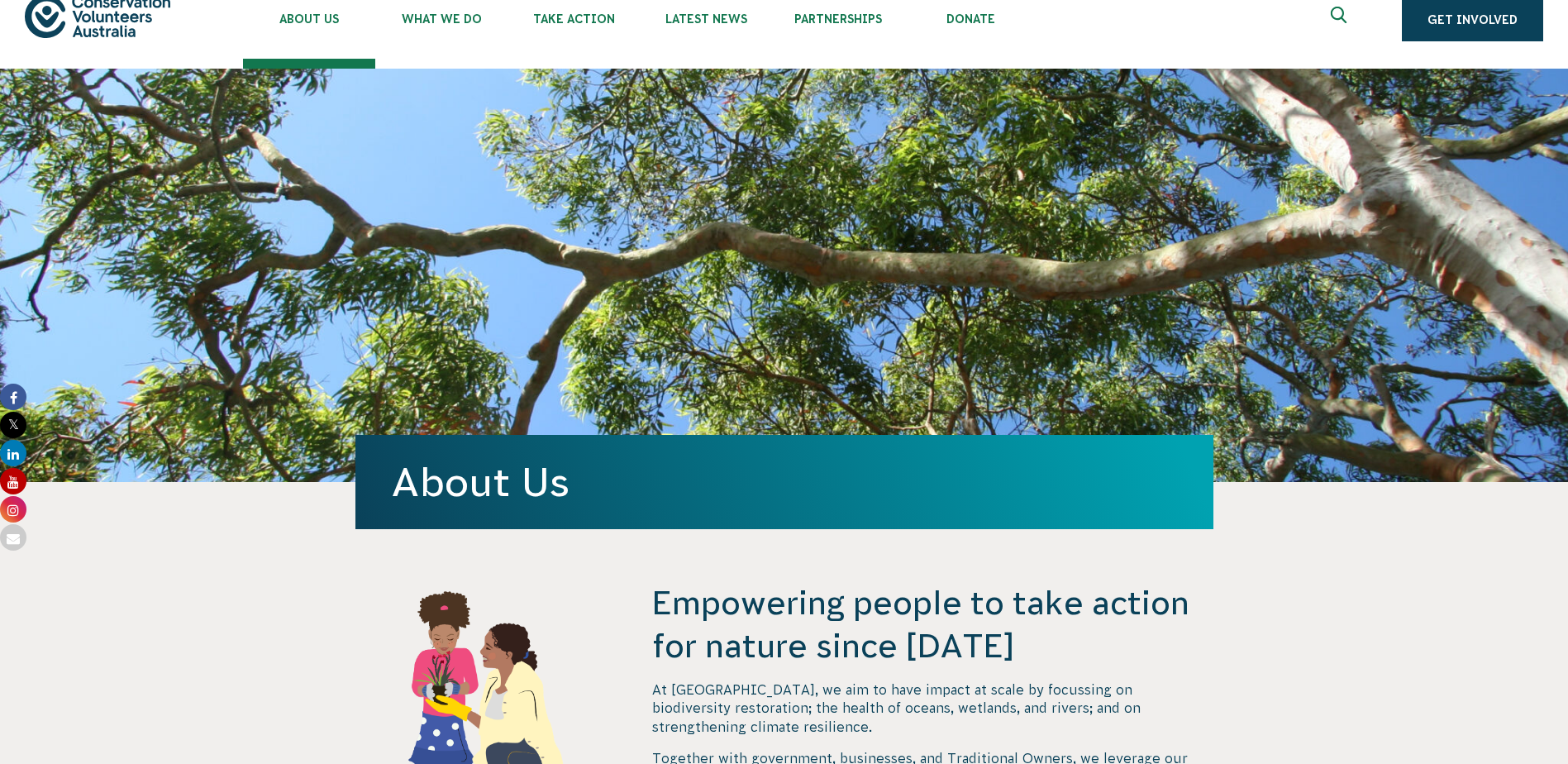
scroll to position [0, 0]
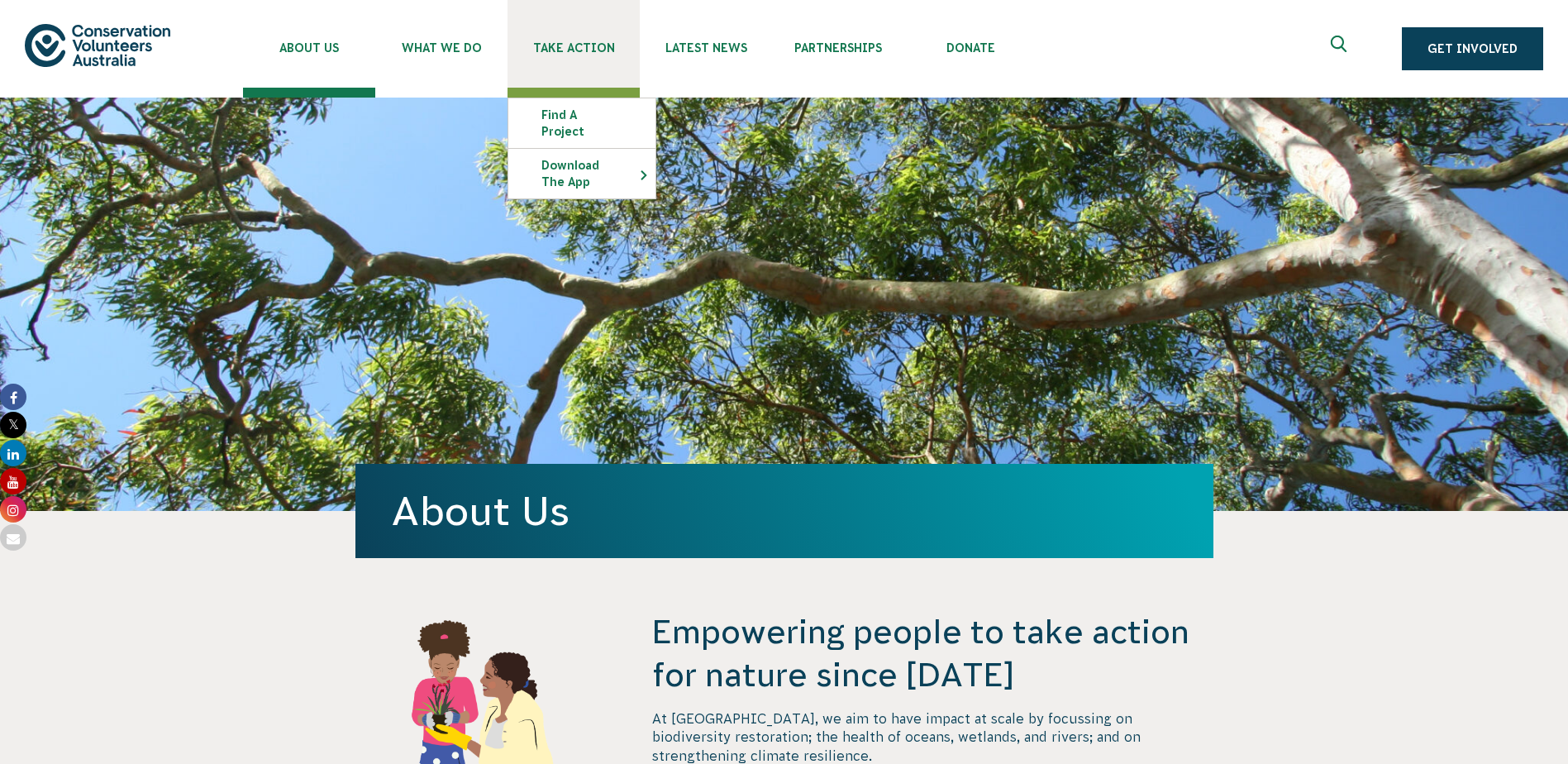
click at [555, 44] on span "Take Action" at bounding box center [573, 48] width 132 height 13
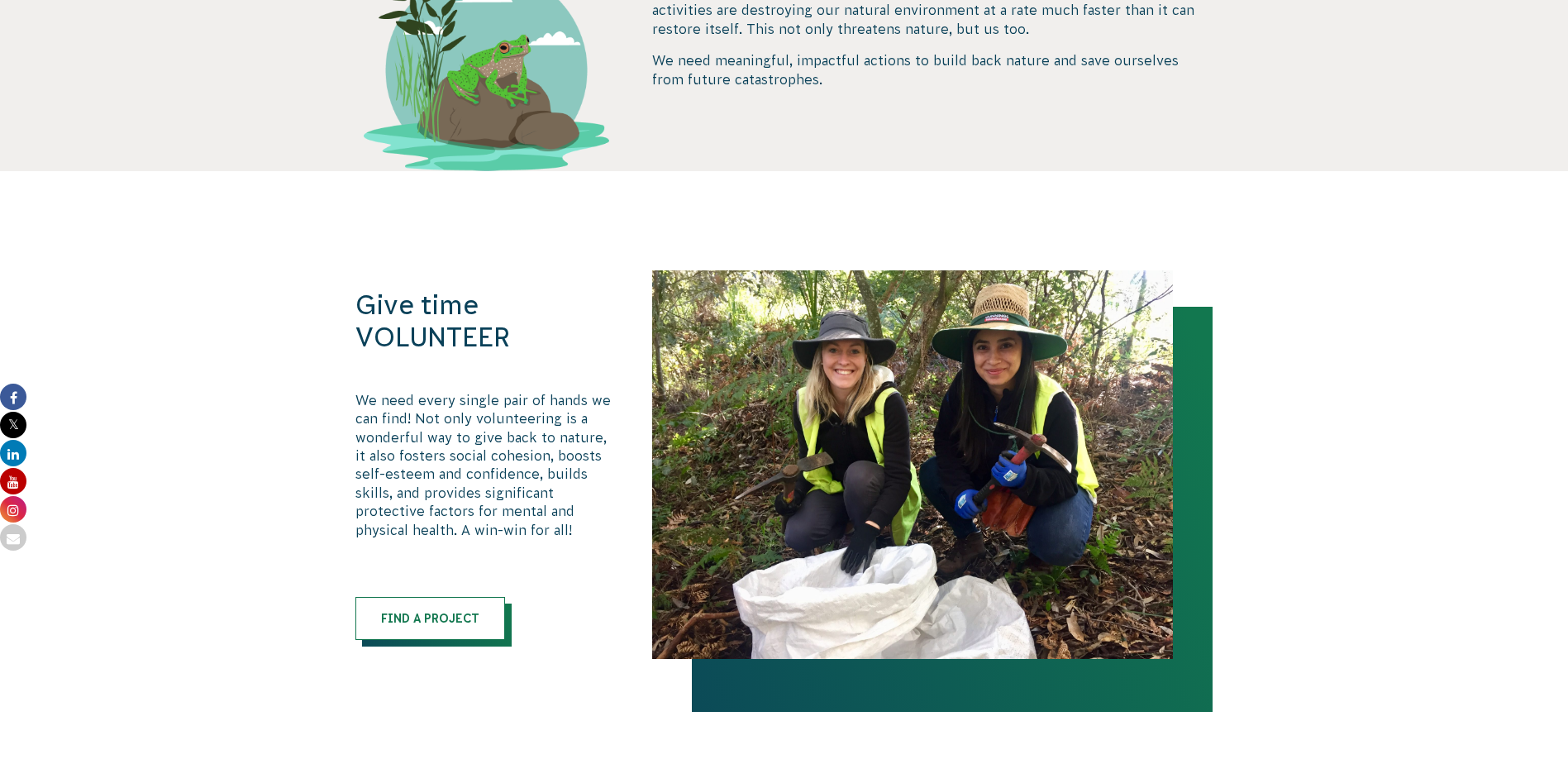
scroll to position [662, 0]
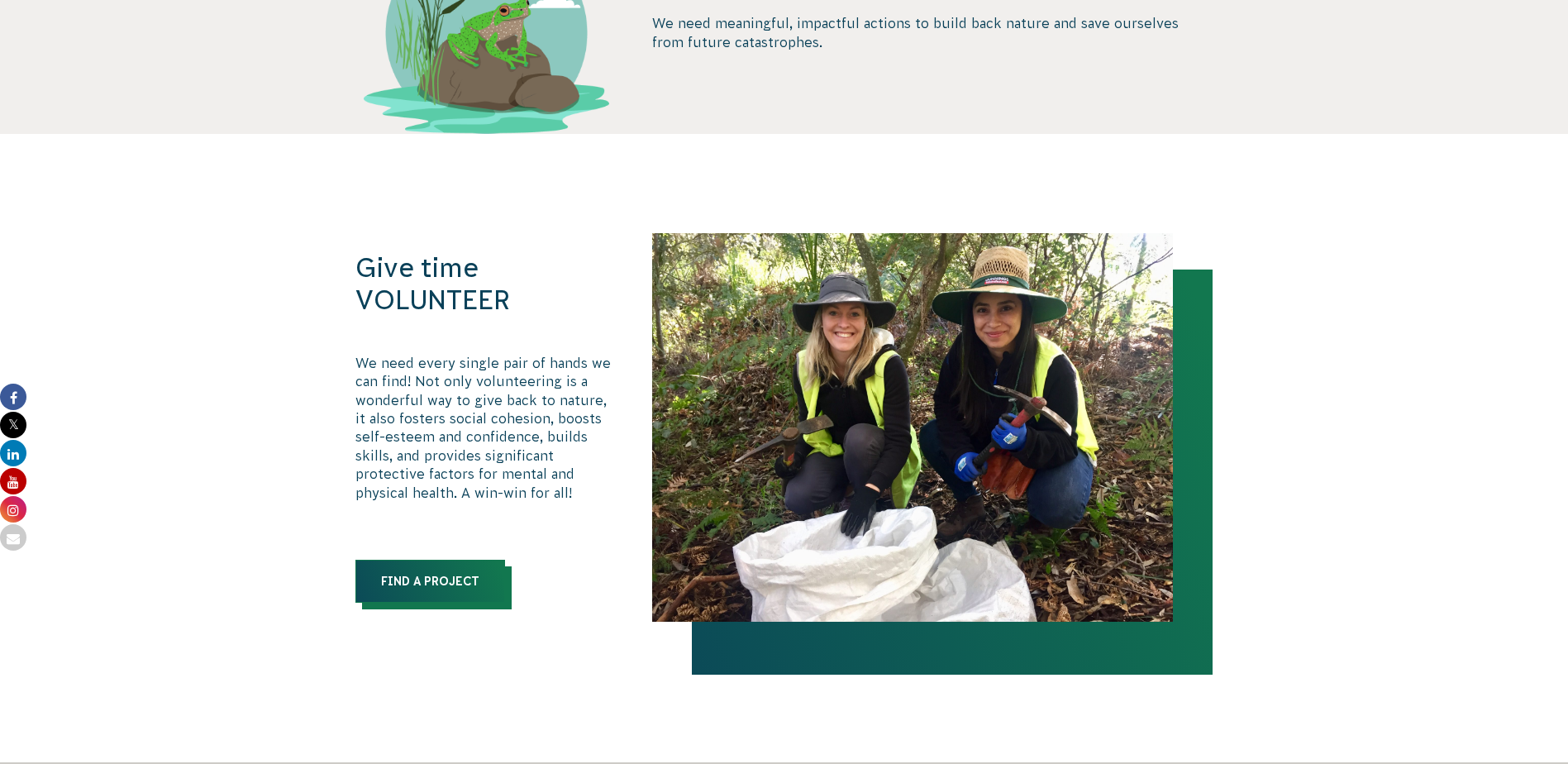
click at [461, 584] on link "Find a Project" at bounding box center [430, 581] width 150 height 43
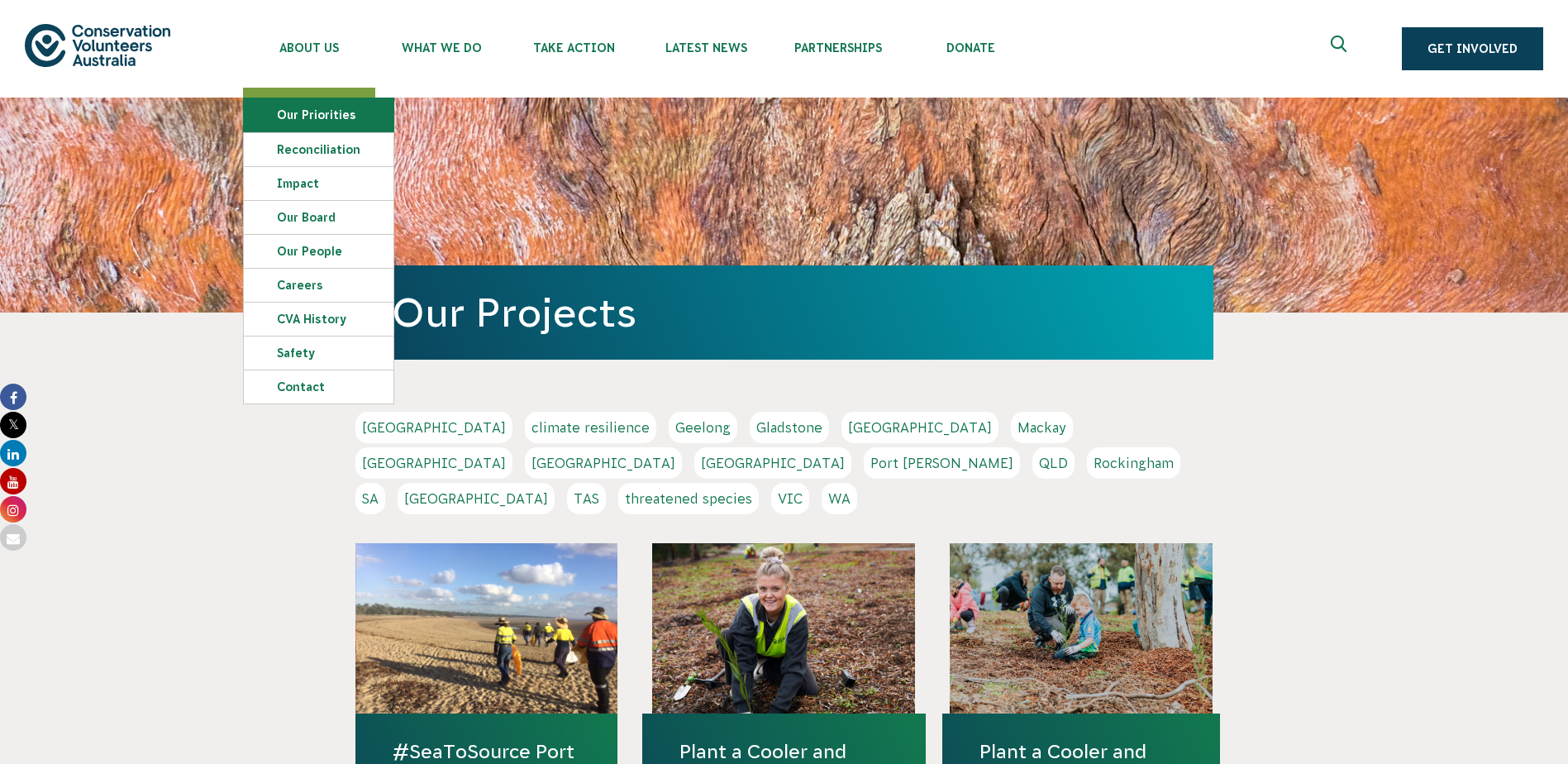
click at [312, 114] on link "Our Priorities" at bounding box center [318, 115] width 150 height 33
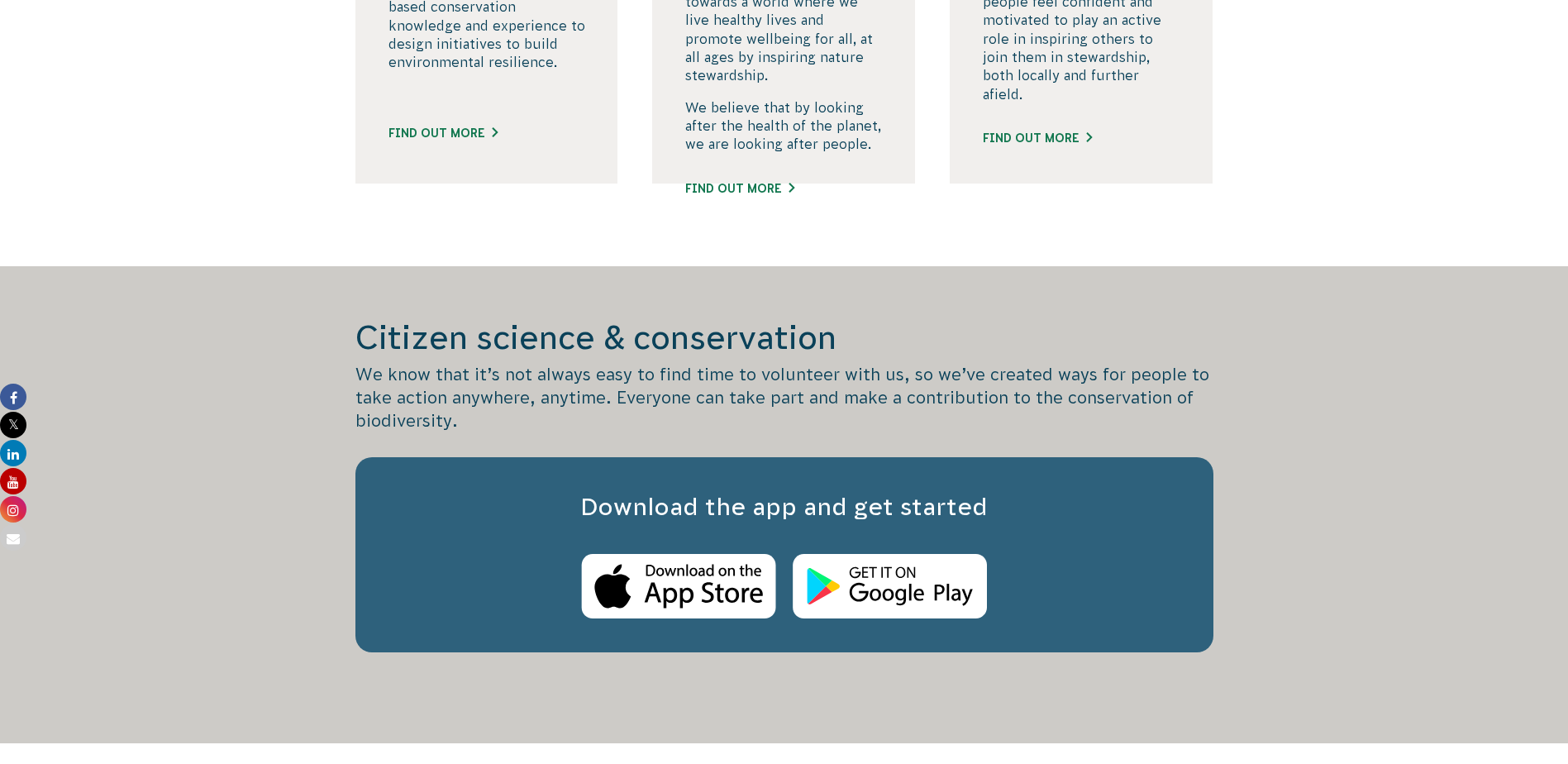
scroll to position [3390, 0]
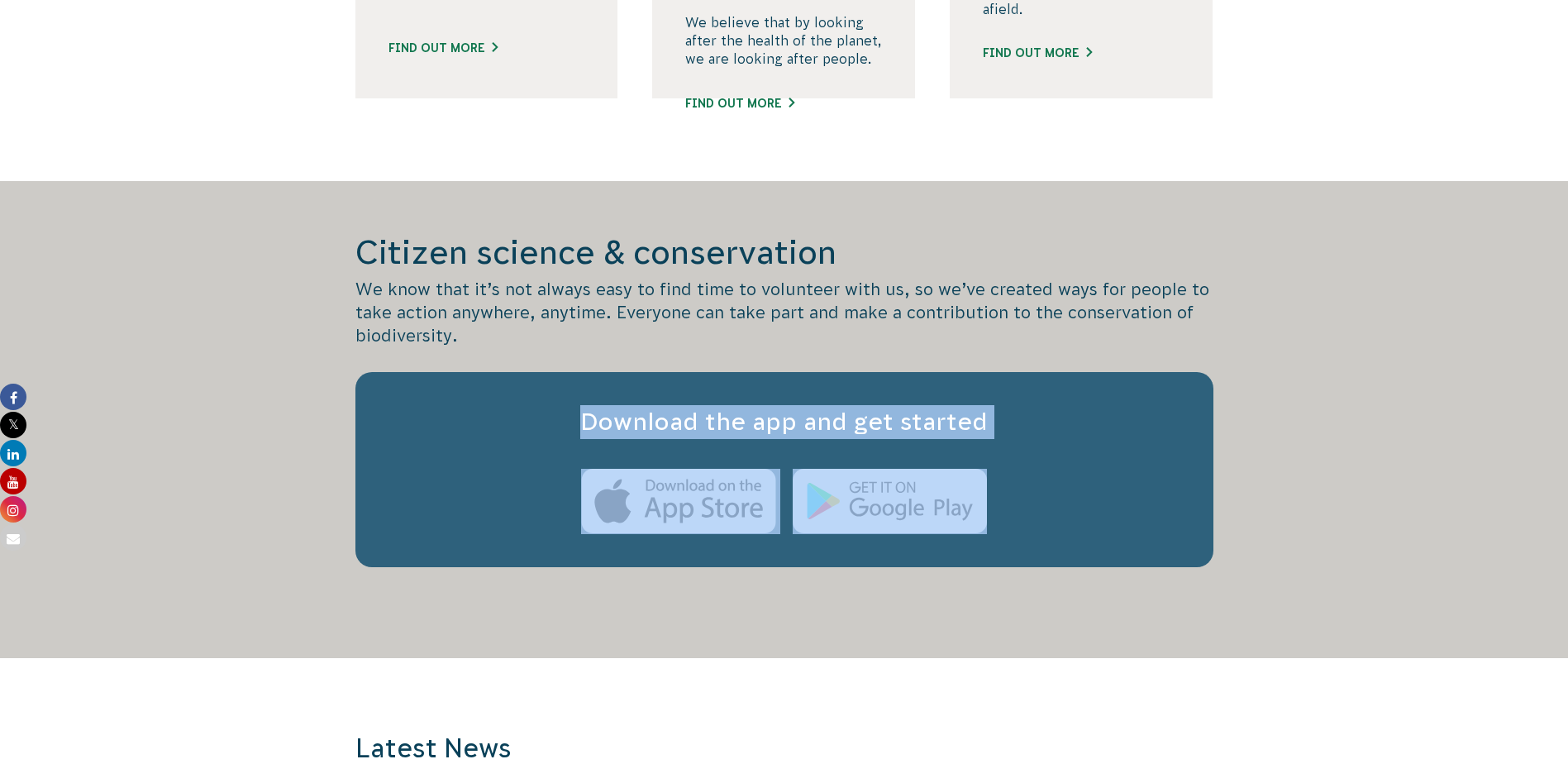
drag, startPoint x: 582, startPoint y: 421, endPoint x: 961, endPoint y: 521, distance: 392.0
click at [961, 521] on div "Download the app and get started" at bounding box center [784, 470] width 858 height 195
drag, startPoint x: 961, startPoint y: 521, endPoint x: 872, endPoint y: 421, distance: 133.9
click at [453, 483] on div at bounding box center [784, 495] width 792 height 78
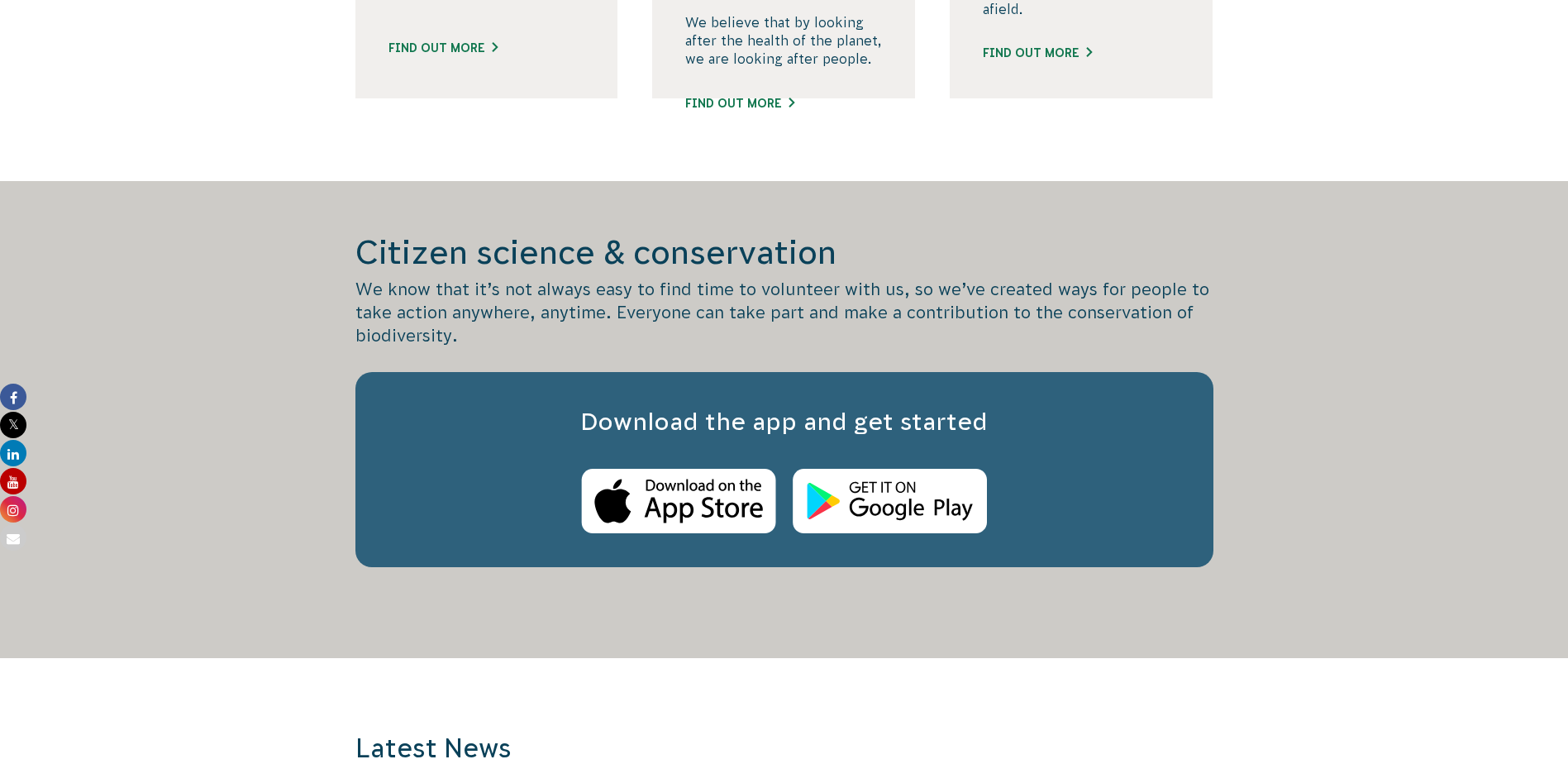
click at [669, 500] on img at bounding box center [678, 501] width 195 height 66
drag, startPoint x: 680, startPoint y: 501, endPoint x: 668, endPoint y: 515, distance: 18.4
click at [668, 515] on img at bounding box center [678, 501] width 195 height 66
click at [880, 495] on img at bounding box center [890, 501] width 194 height 66
click at [288, 355] on div "Citizen science & conservation We know that it’s not always easy to find time t…" at bounding box center [784, 420] width 1568 height 477
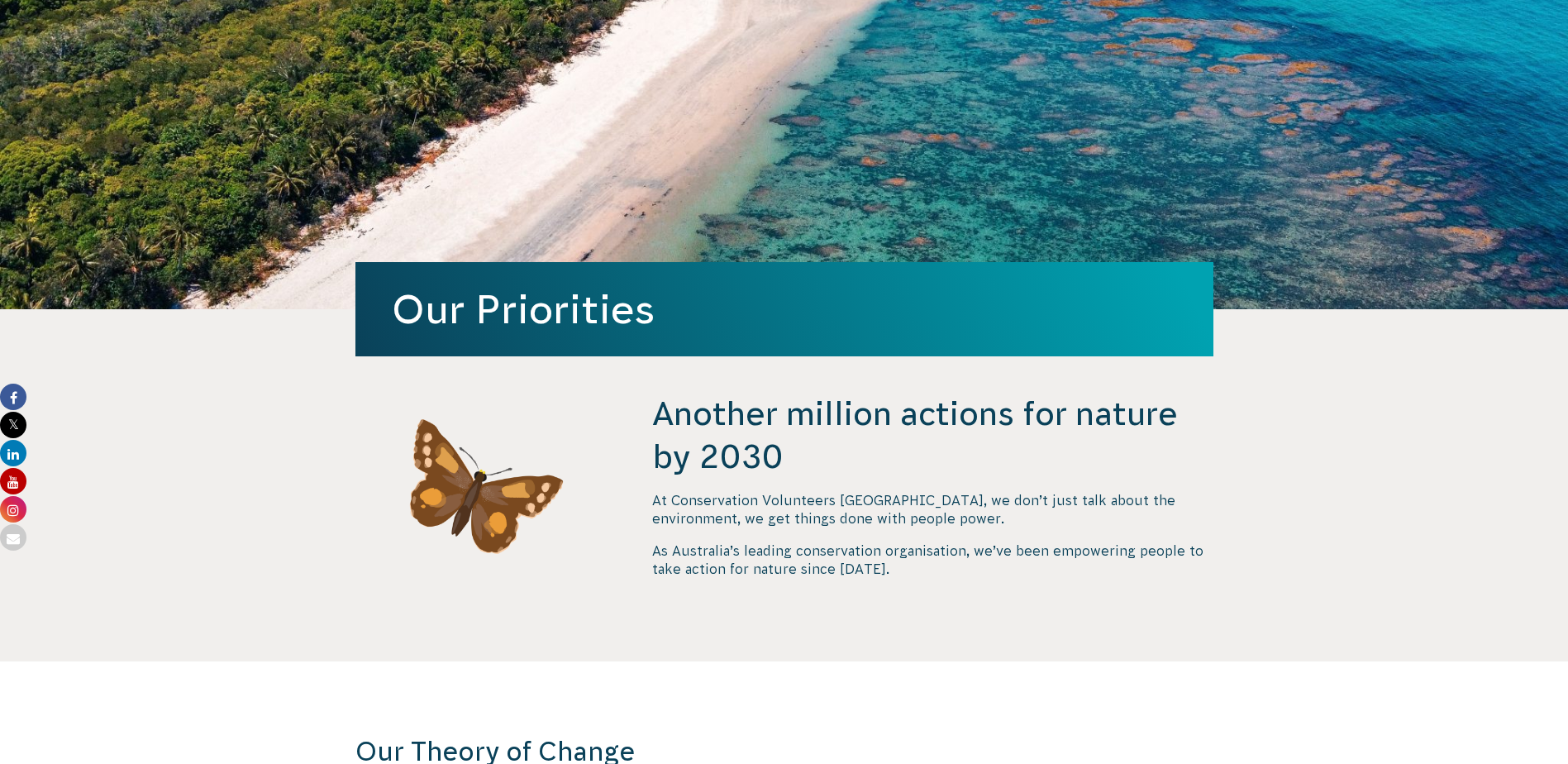
scroll to position [0, 0]
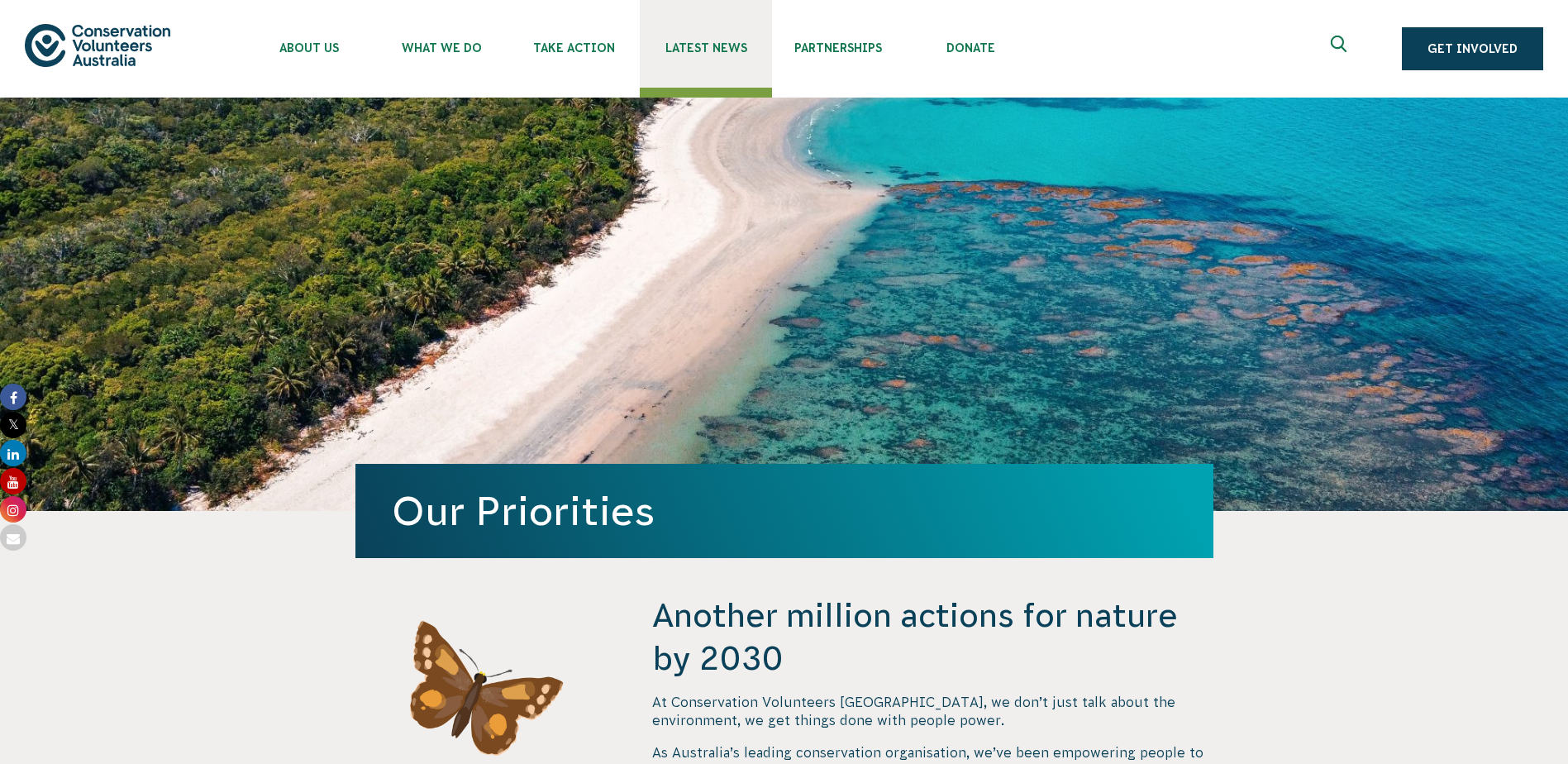
click at [720, 48] on span "Latest News" at bounding box center [705, 48] width 132 height 13
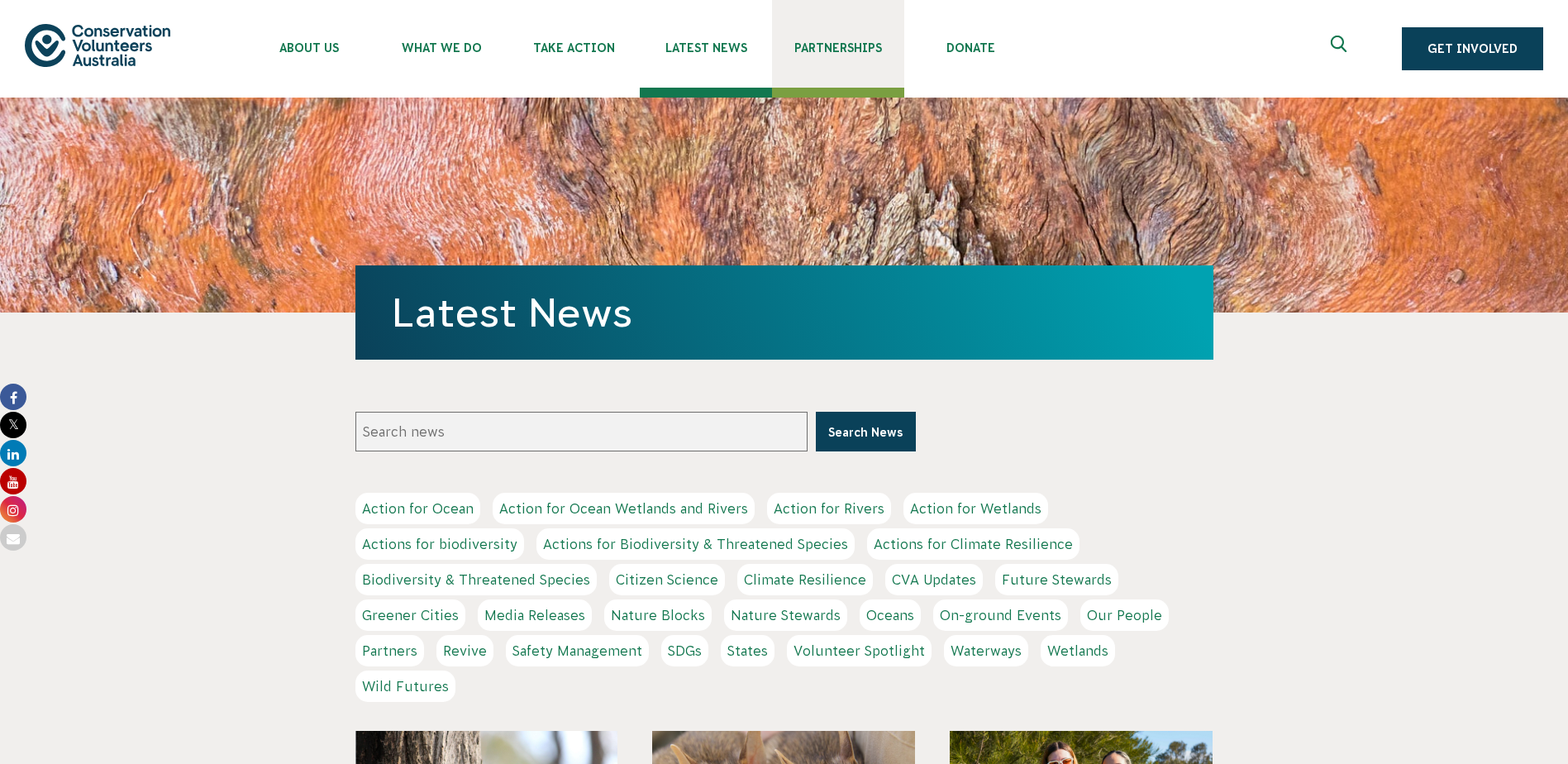
click at [837, 50] on span "Partnerships" at bounding box center [838, 48] width 132 height 13
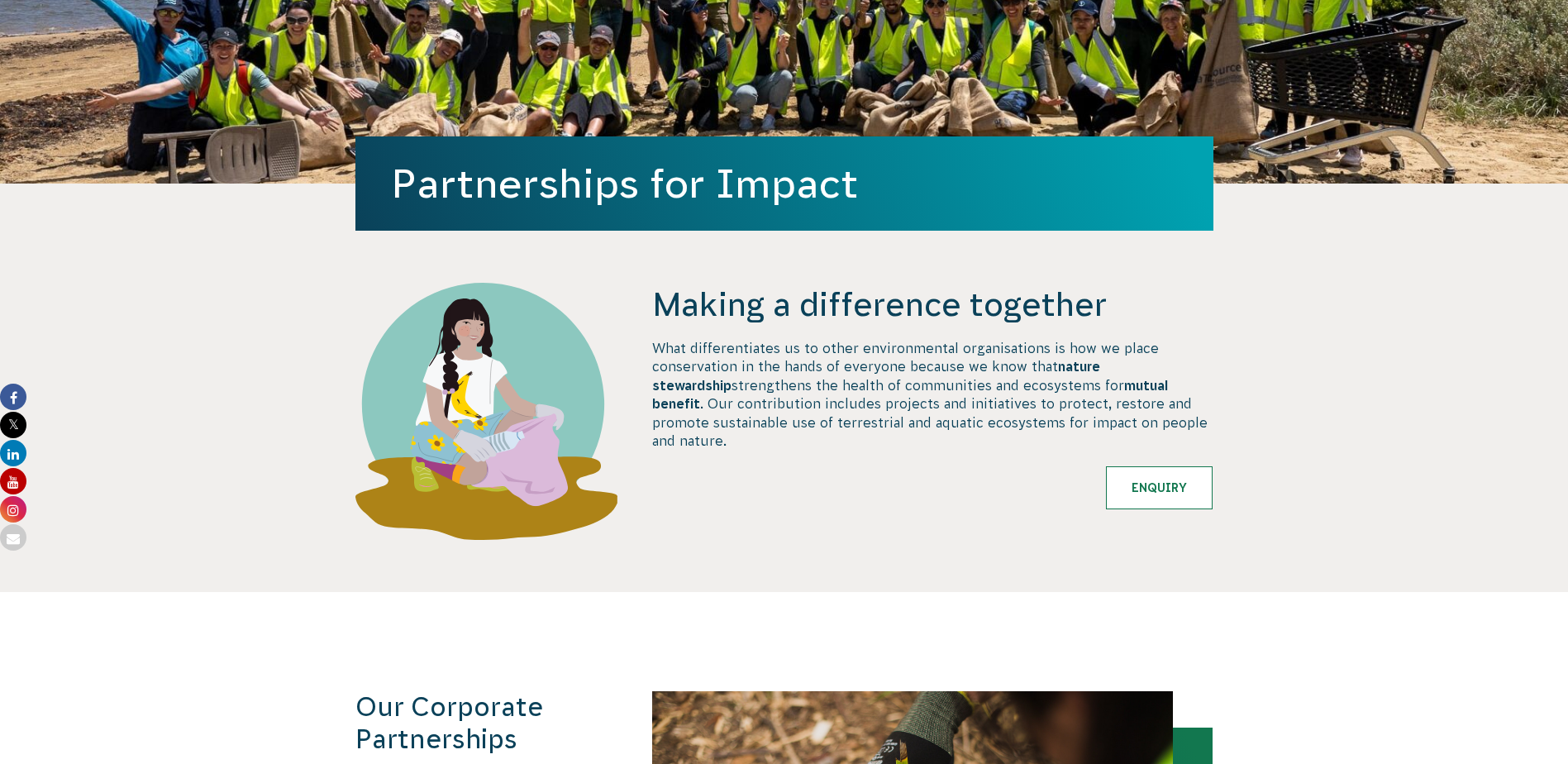
scroll to position [165, 0]
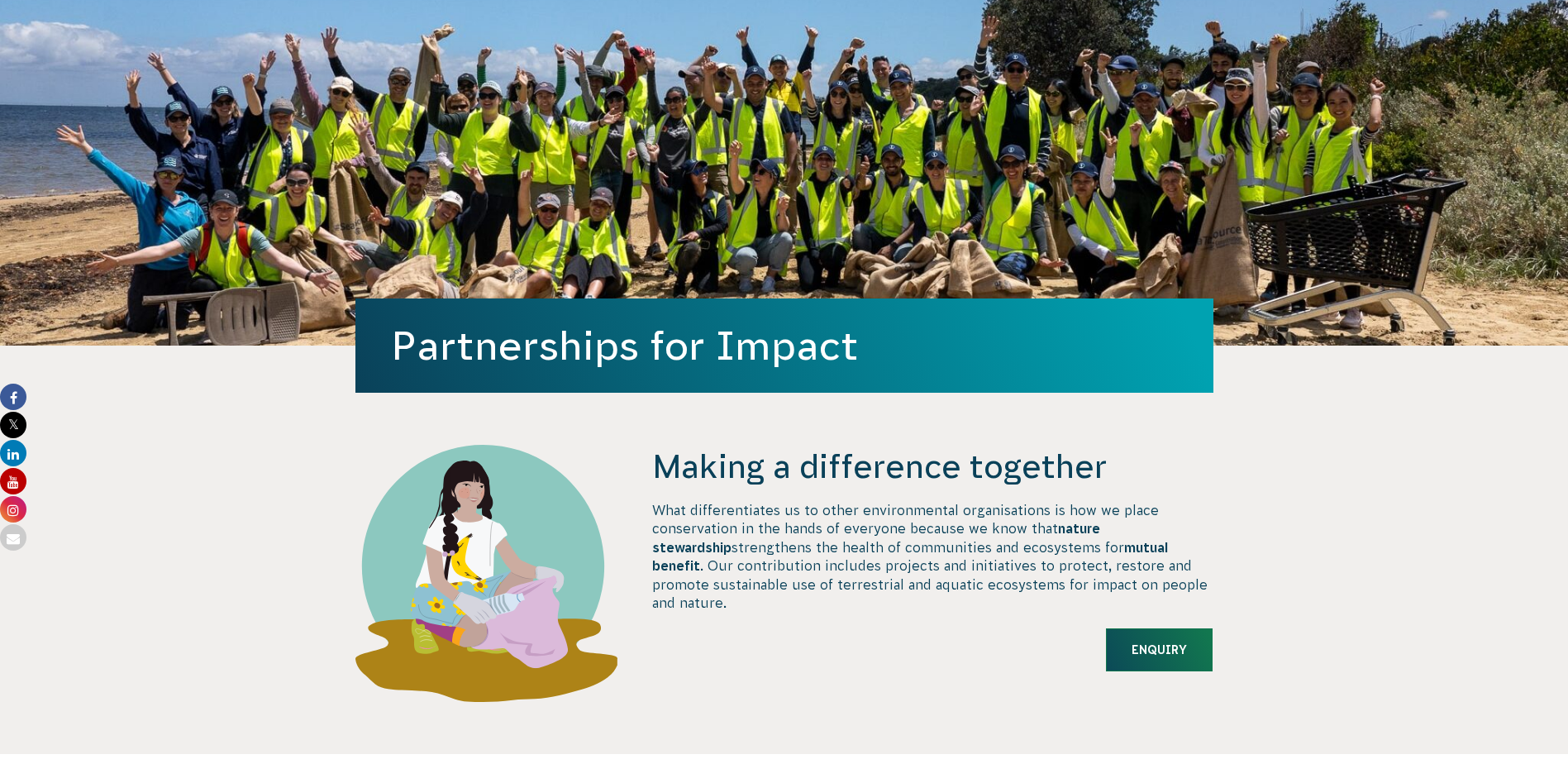
click at [1176, 646] on link "Enquiry" at bounding box center [1159, 650] width 106 height 43
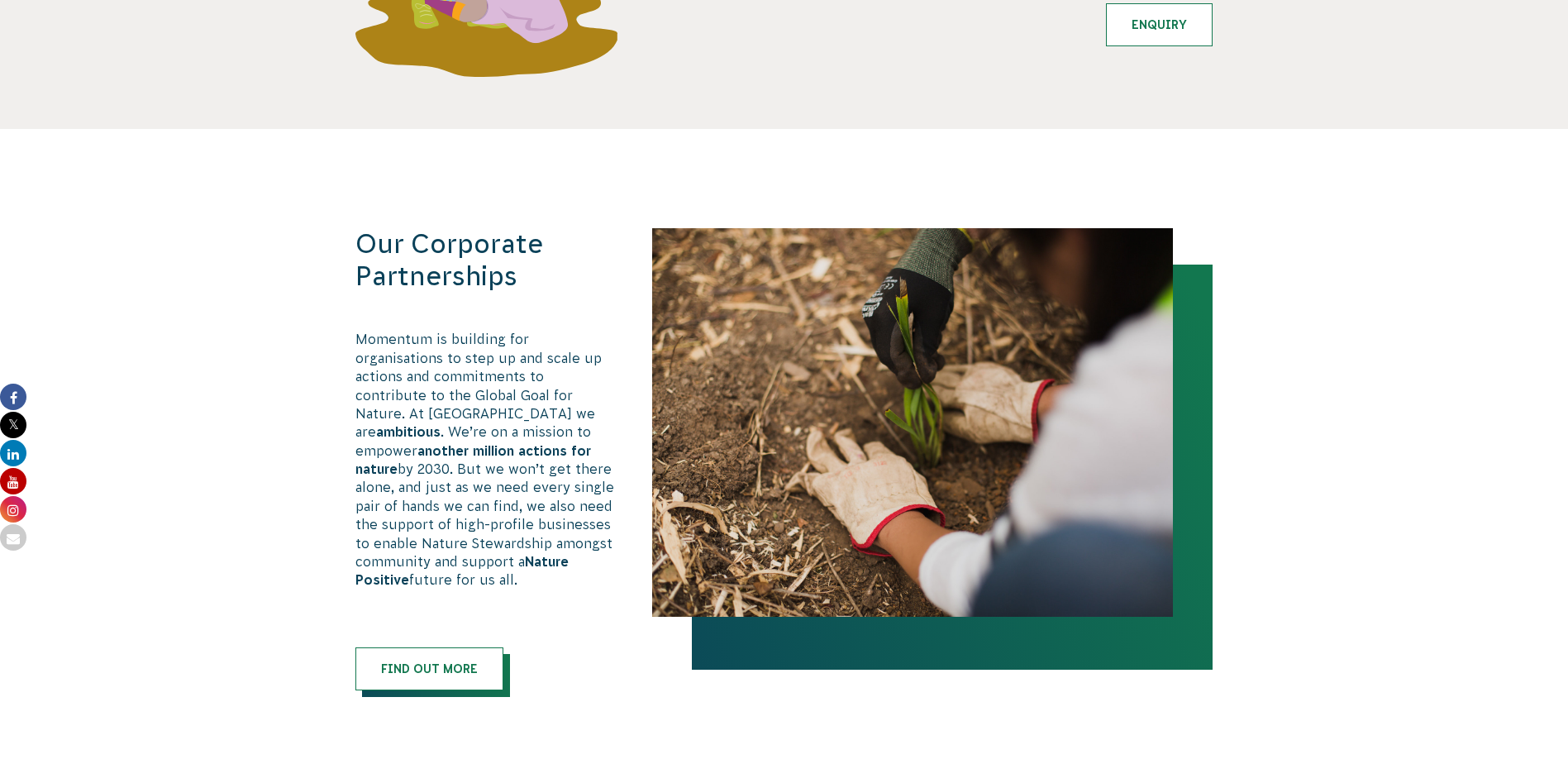
scroll to position [812, 0]
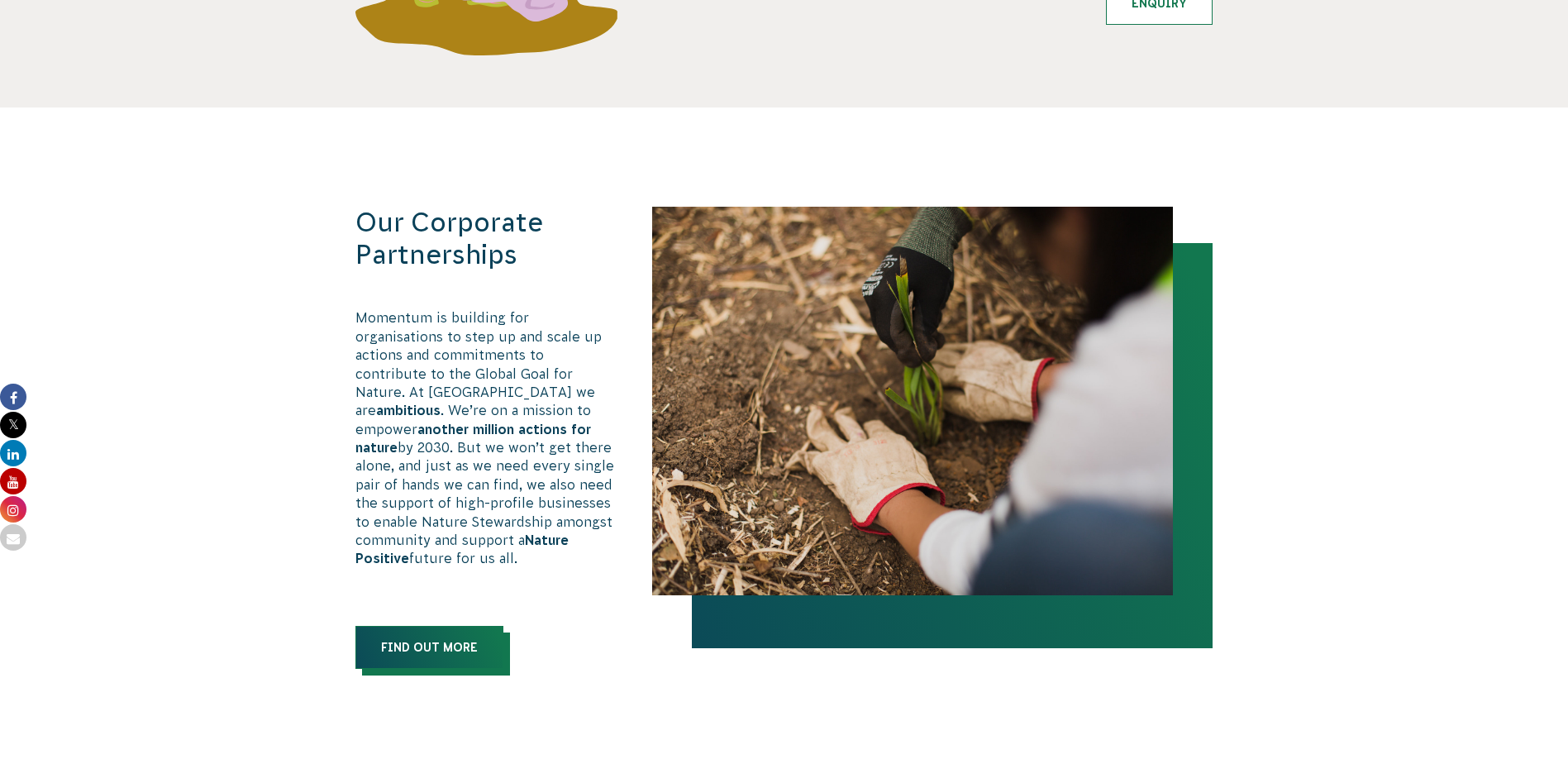
click at [410, 634] on link "Find out more" at bounding box center [430, 648] width 148 height 43
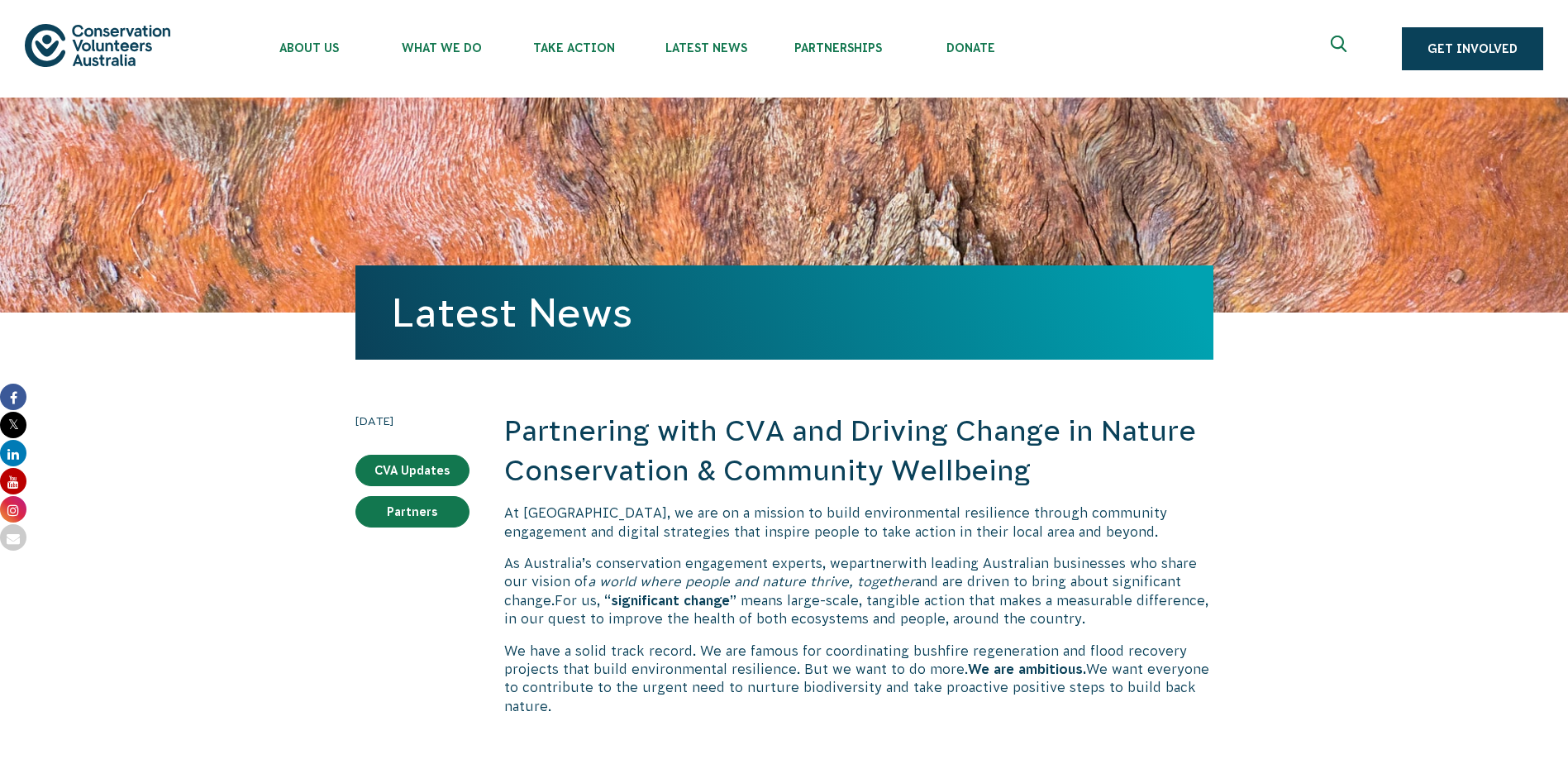
click at [79, 49] on img at bounding box center [97, 45] width 145 height 42
